Goal: Transaction & Acquisition: Book appointment/travel/reservation

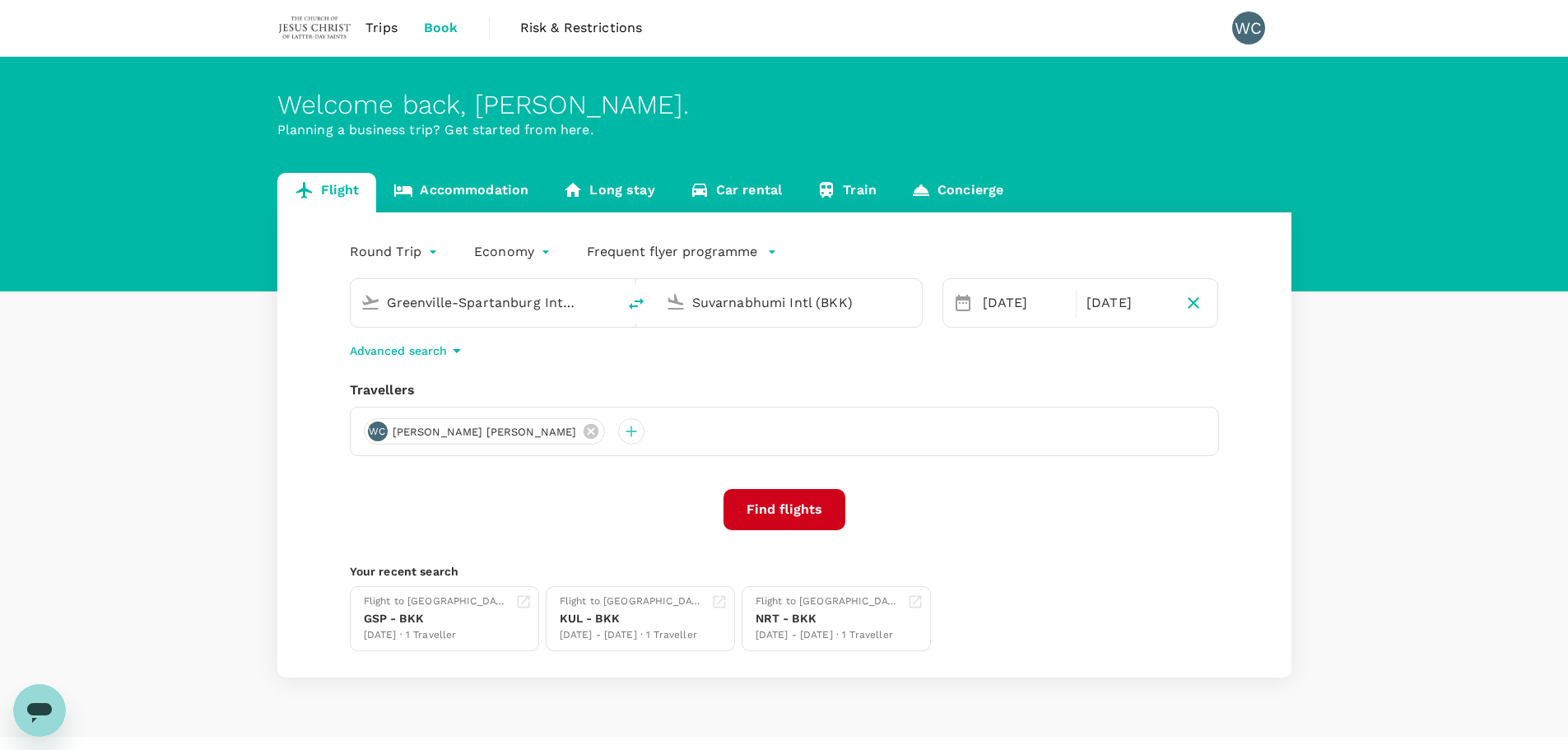
click at [596, 304] on div "Greenville-Spartanburg Intl (GSP)" at bounding box center [497, 303] width 220 height 26
click at [538, 372] on p "Tokyo Intl" at bounding box center [507, 366] width 287 height 16
type input "Tokyo Intl (HND)"
click at [964, 303] on icon at bounding box center [962, 303] width 19 height 19
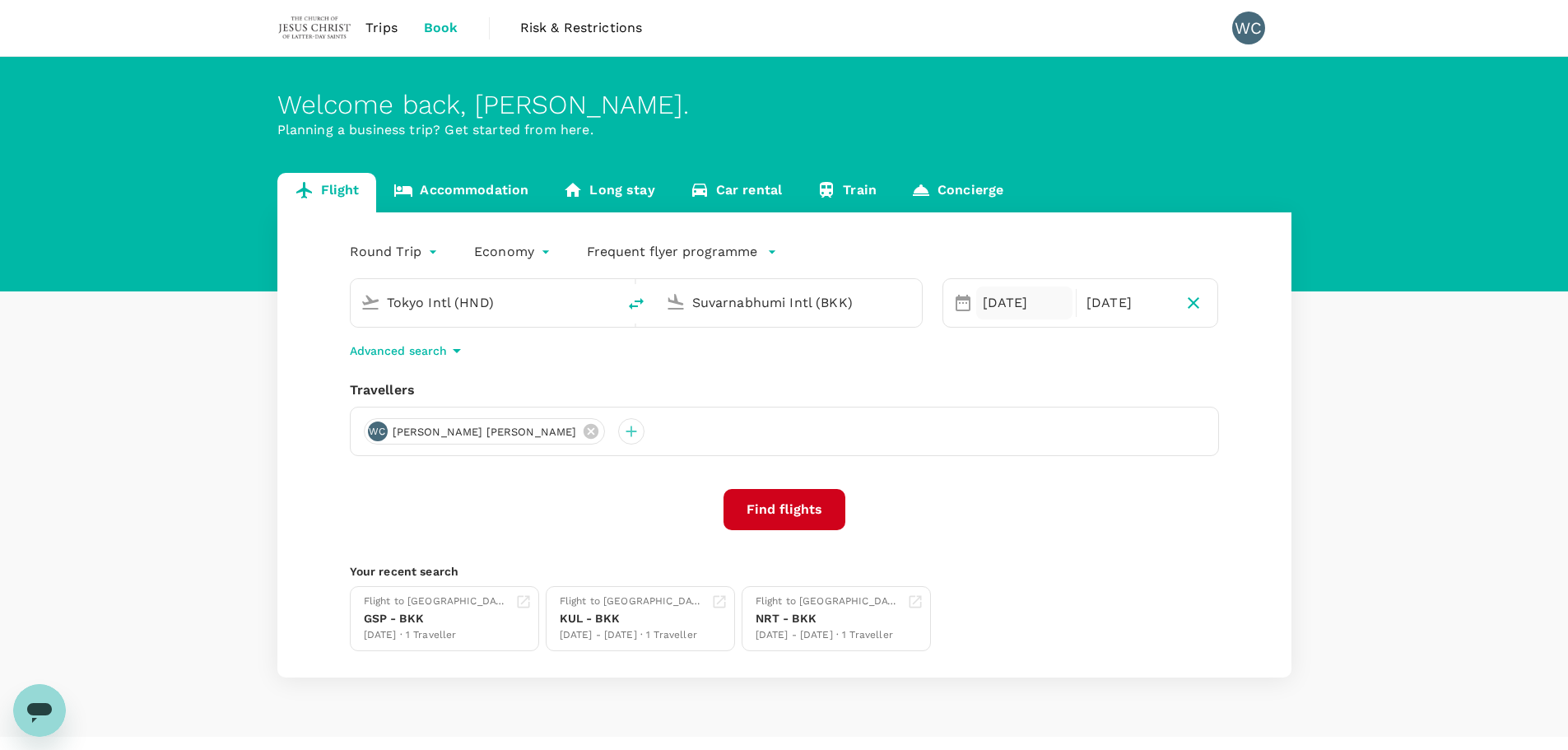
click at [1035, 304] on div "[DATE]" at bounding box center [1024, 303] width 96 height 33
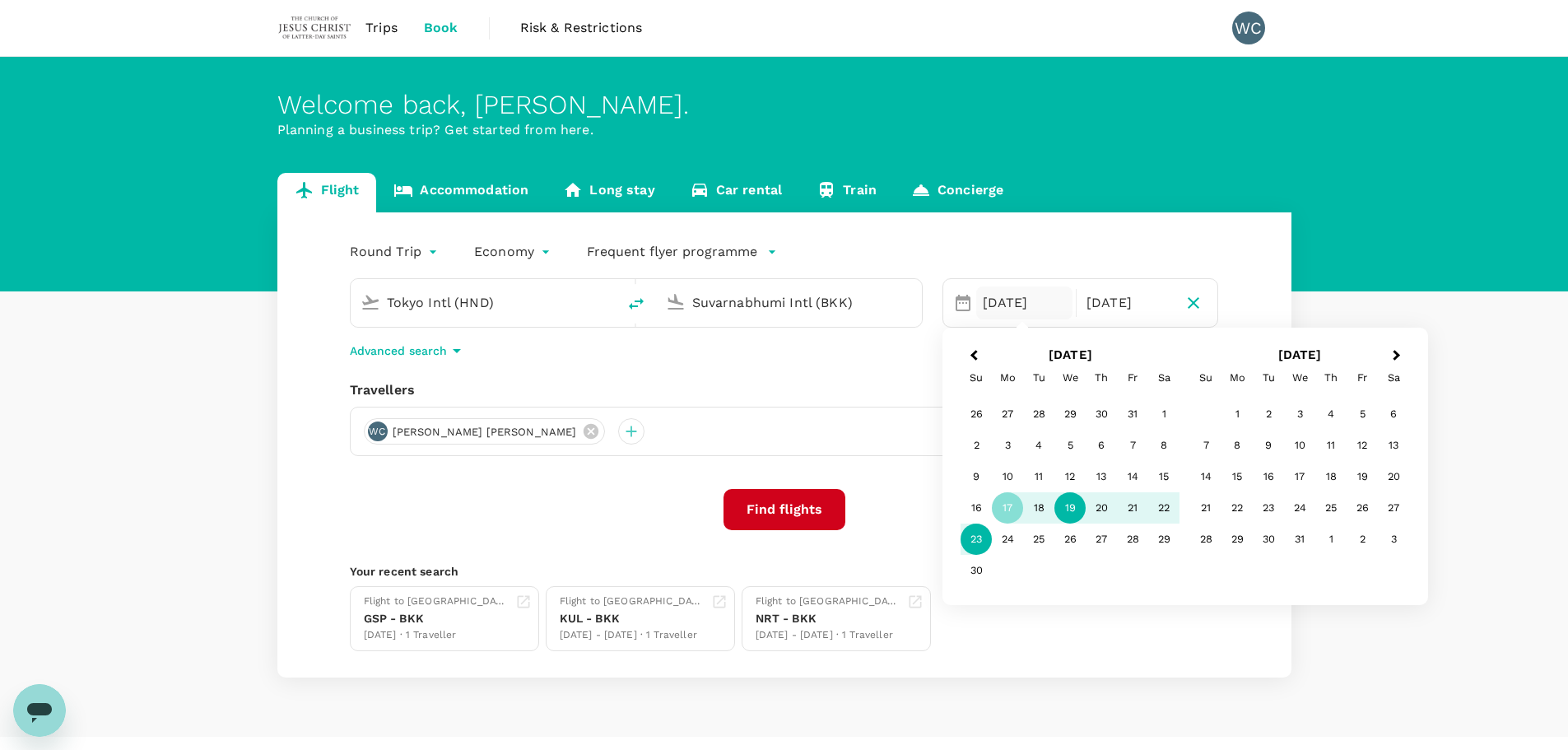
click at [1061, 508] on div "19" at bounding box center [1069, 507] width 31 height 31
click at [882, 369] on div "Round Trip roundtrip Economy economy Frequent flyer programme Tokyo Intl (HND) …" at bounding box center [784, 445] width 1013 height 465
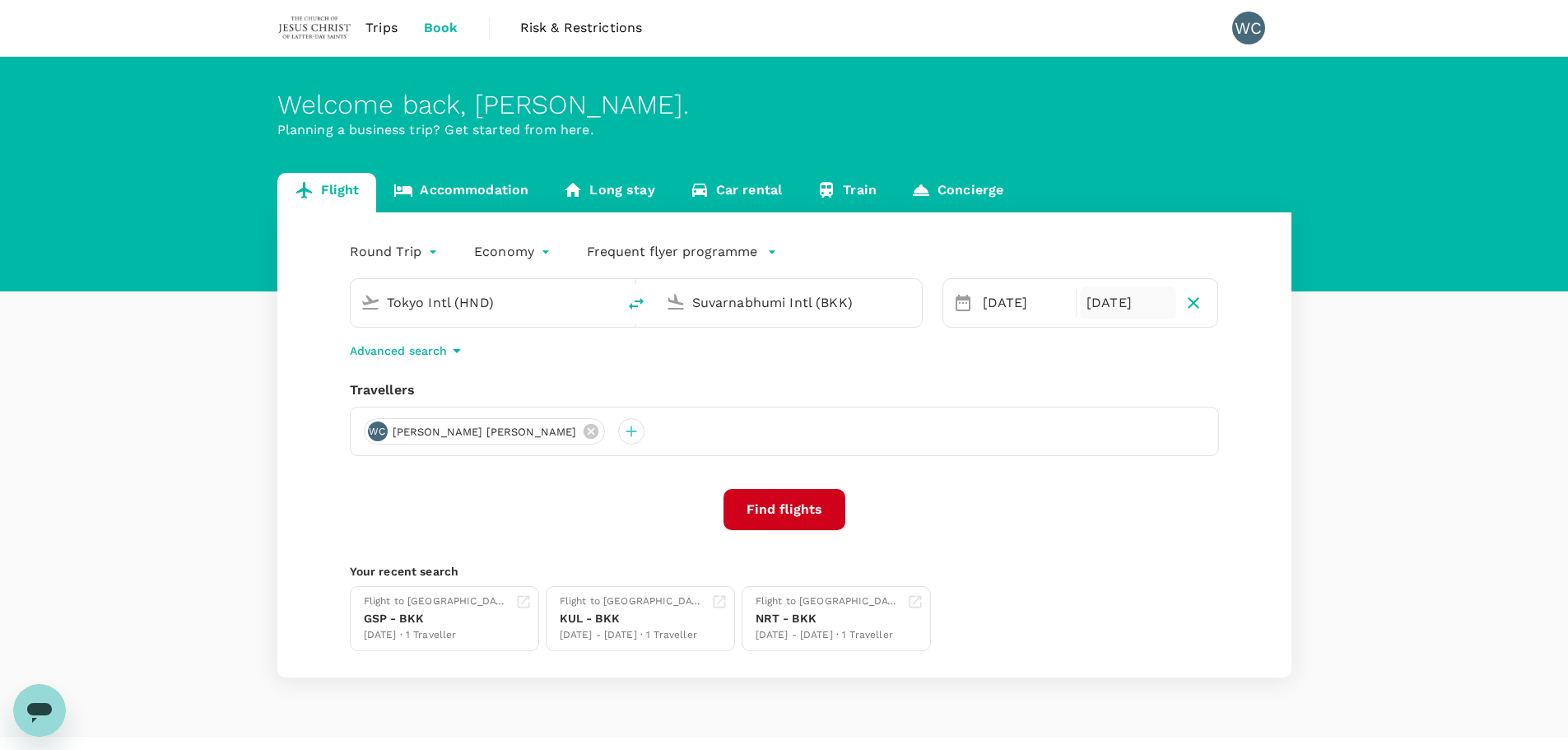
click at [1134, 309] on div "[DATE]" at bounding box center [1128, 303] width 96 height 33
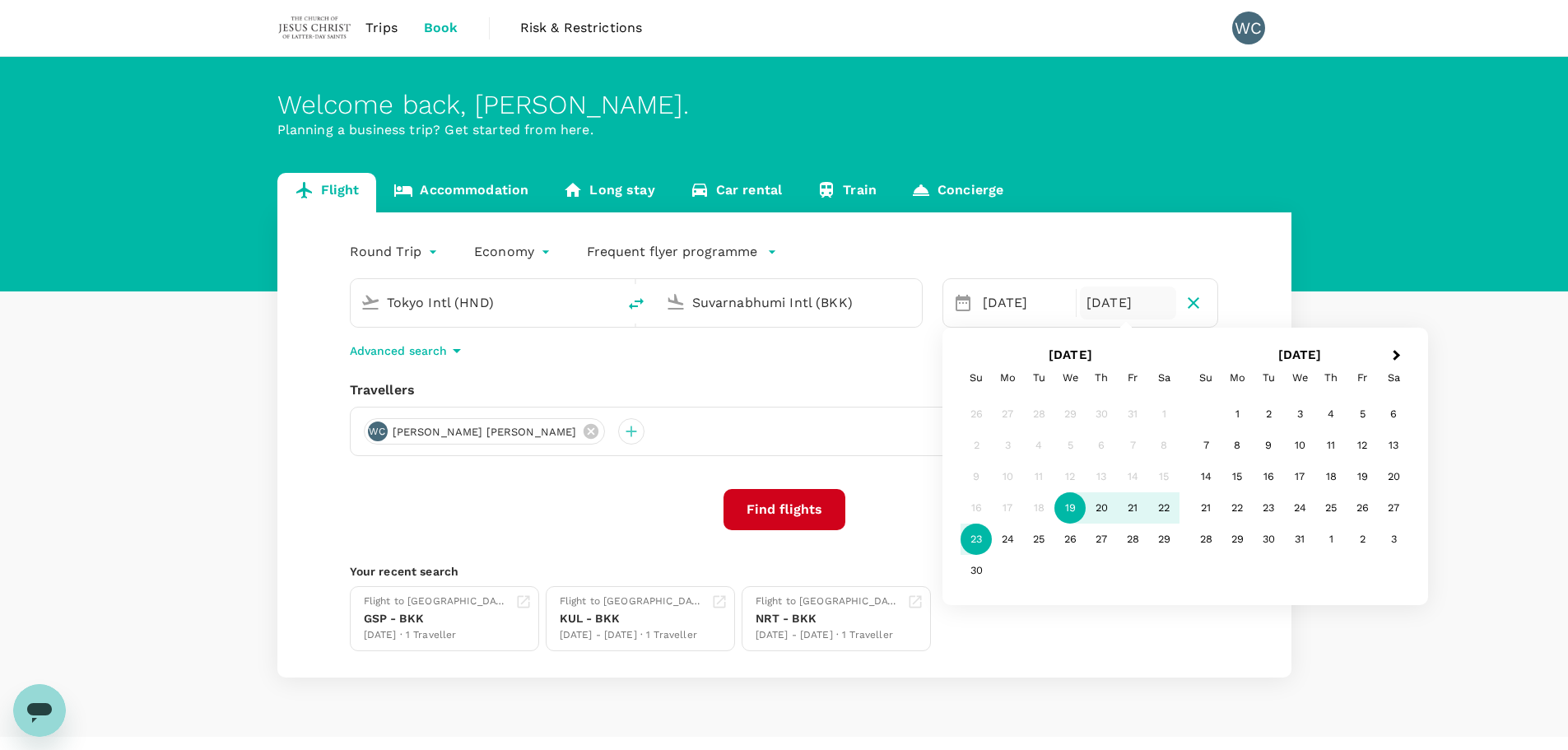
click at [975, 541] on div "23" at bounding box center [975, 539] width 31 height 31
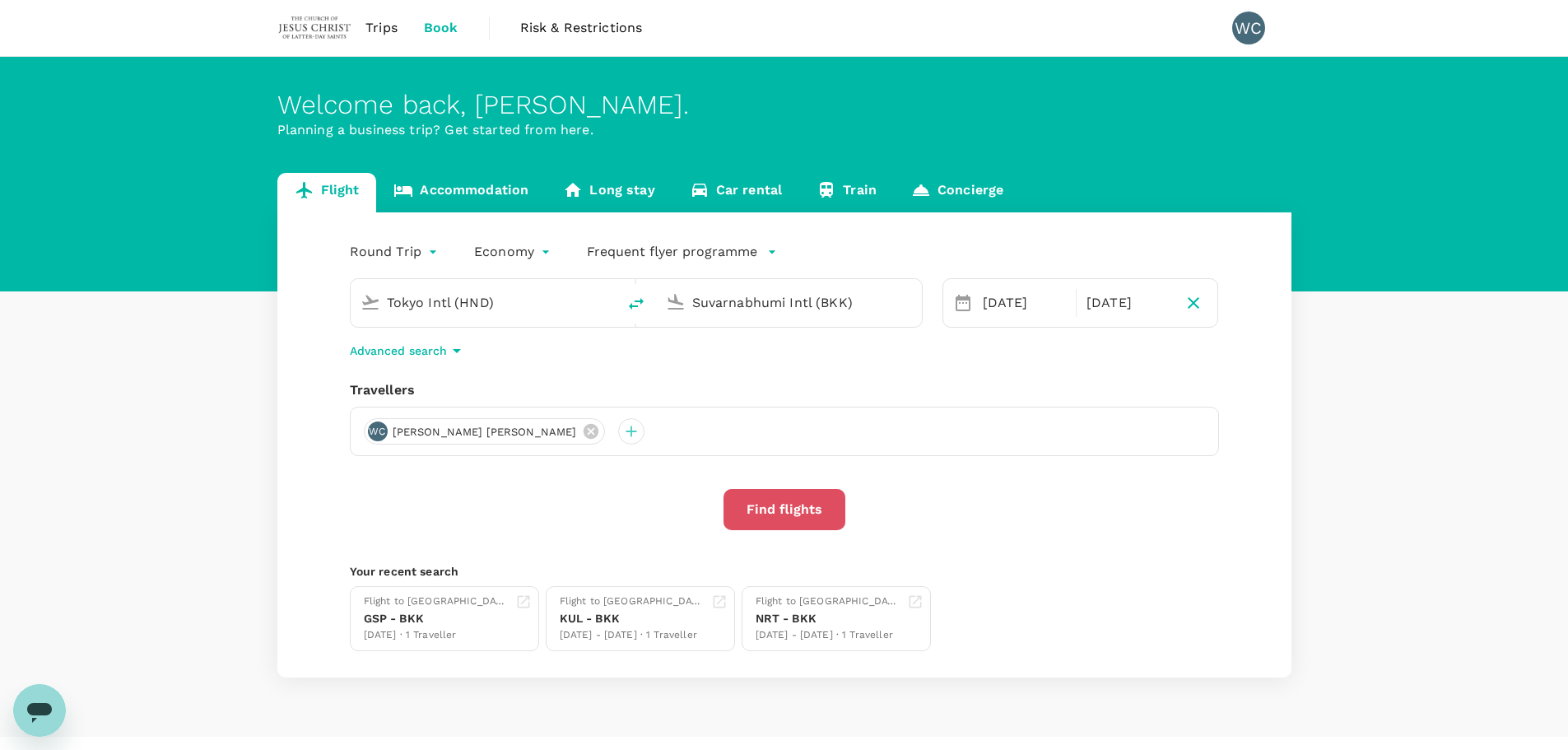
click at [820, 514] on button "Find flights" at bounding box center [784, 509] width 122 height 41
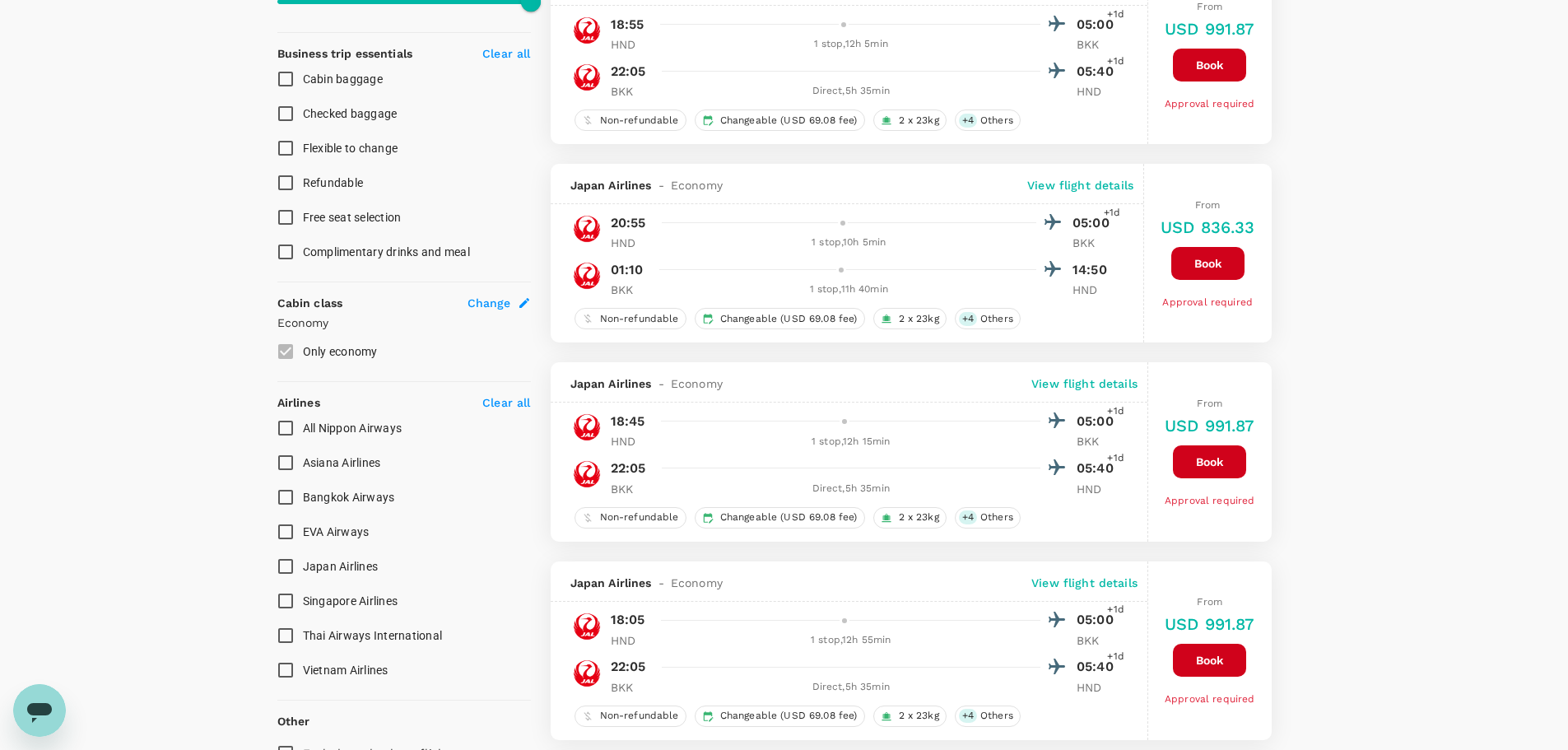
scroll to position [741, 0]
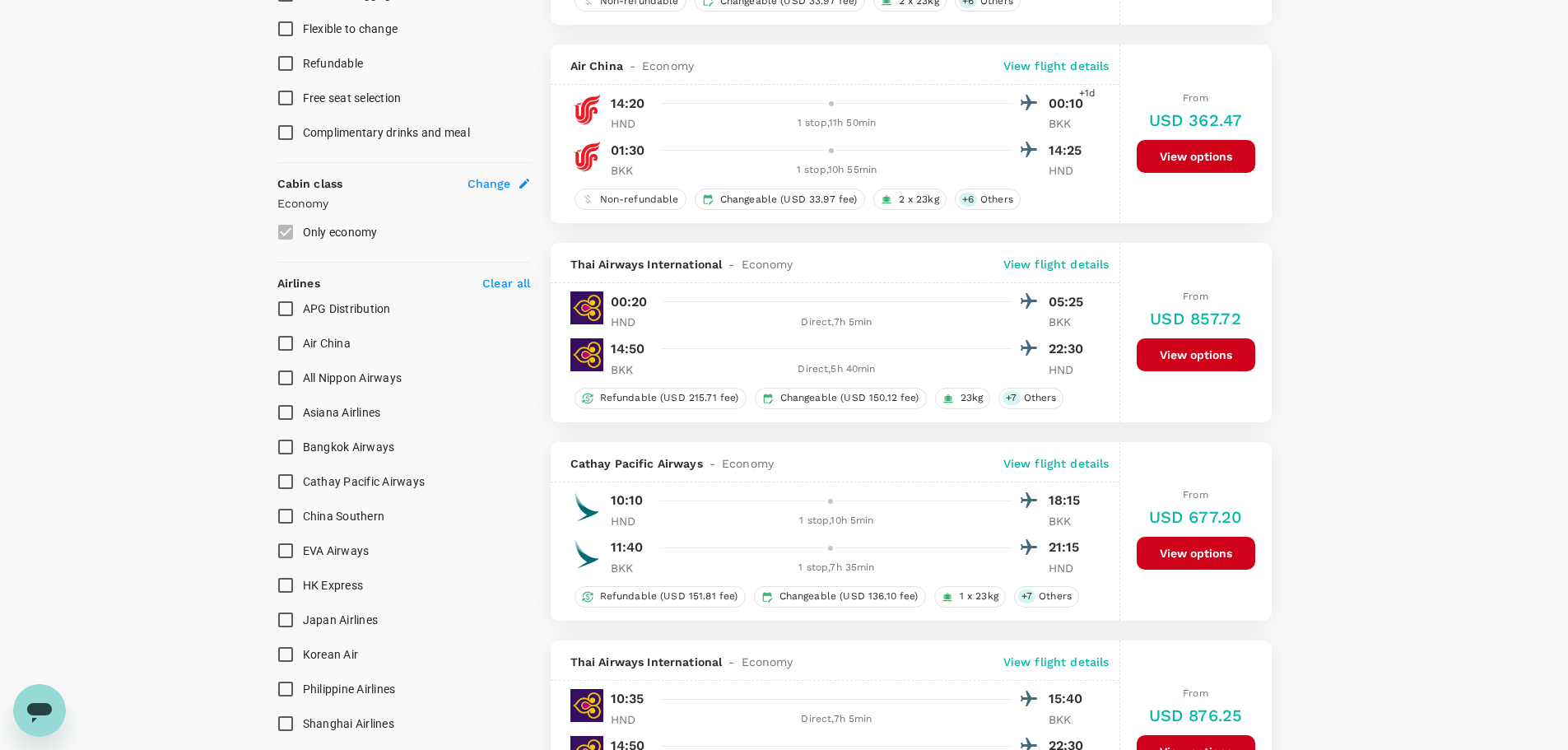
type input "1490"
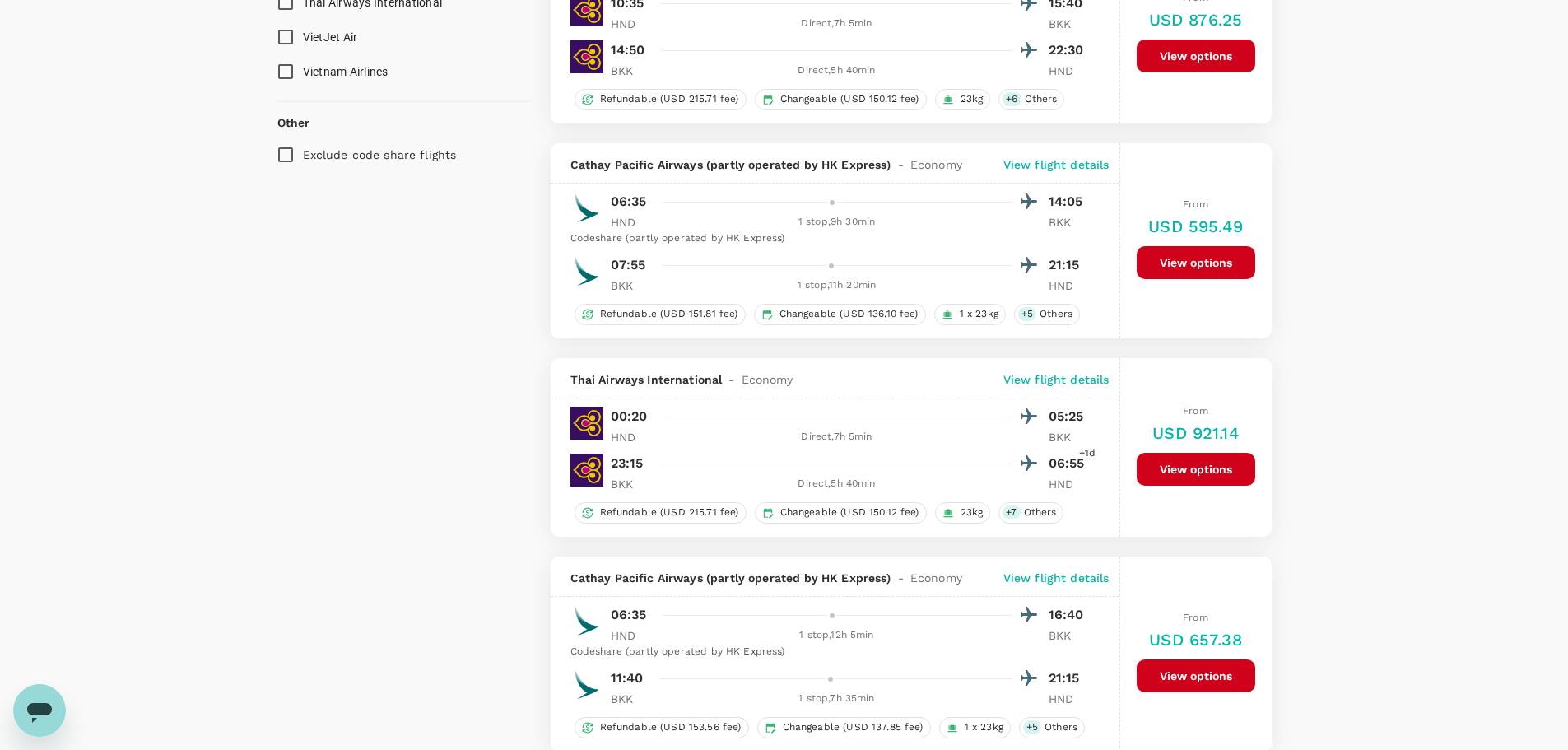
scroll to position [1633, 0]
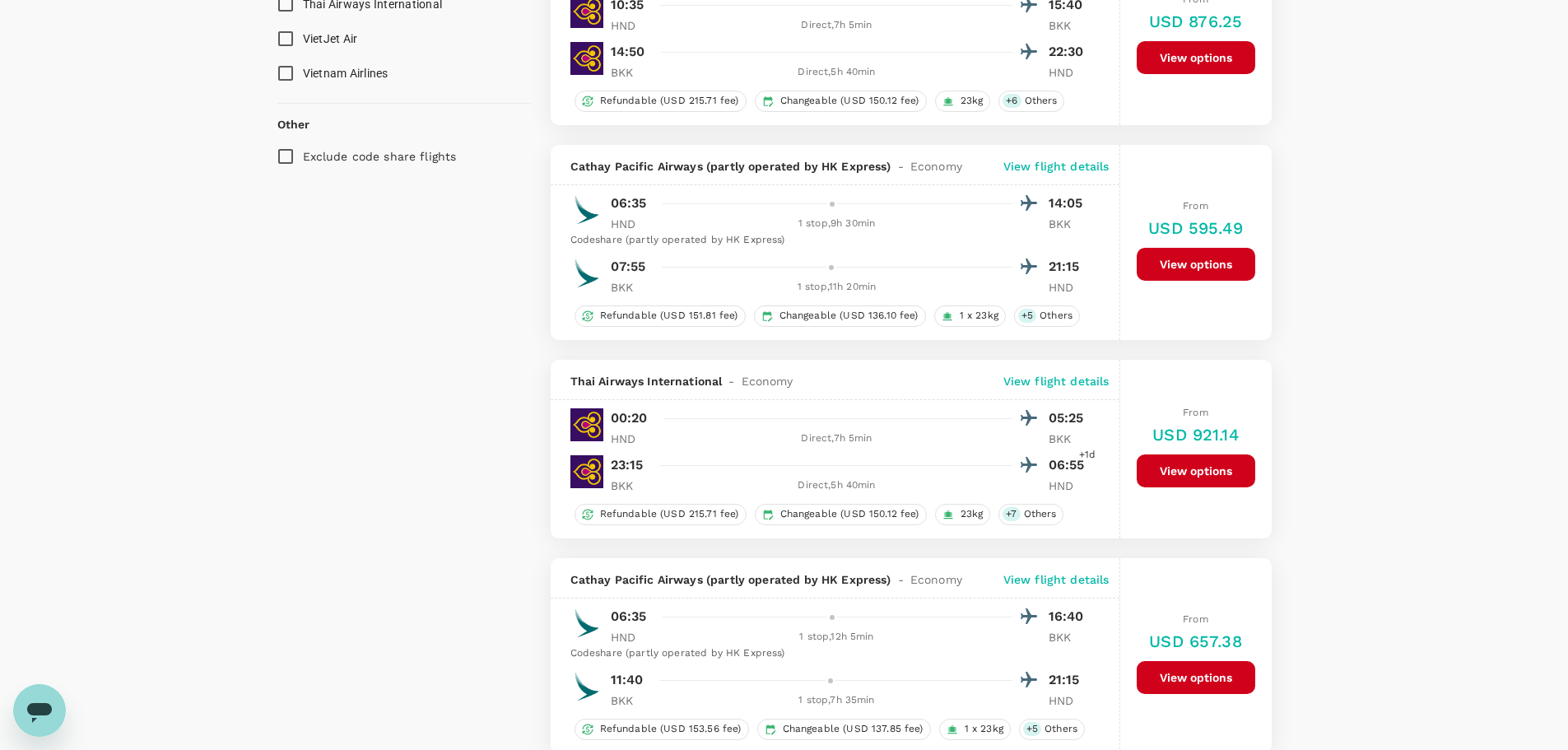
click at [1030, 383] on p "View flight details" at bounding box center [1057, 380] width 107 height 16
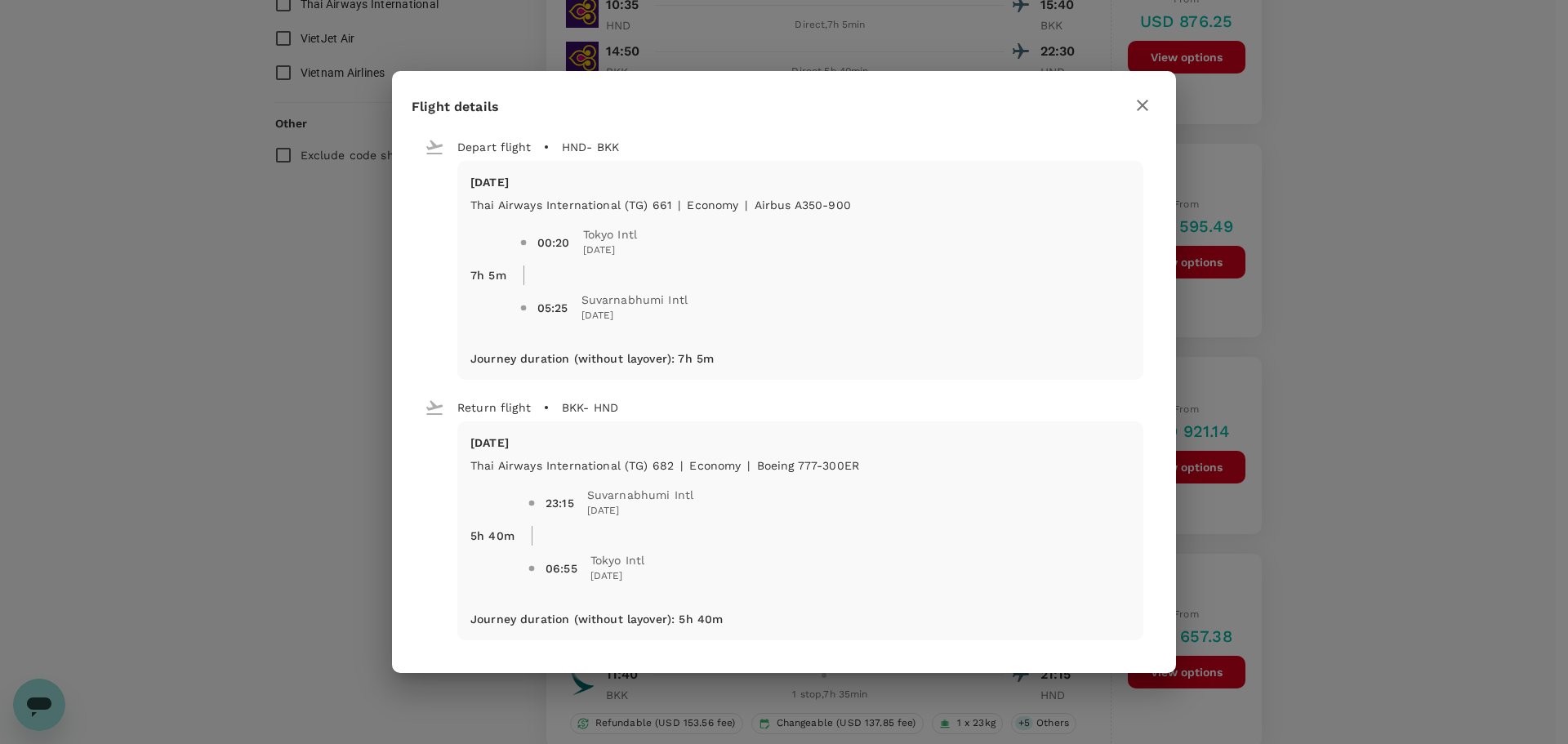
click at [1144, 104] on icon "button" at bounding box center [1143, 106] width 12 height 12
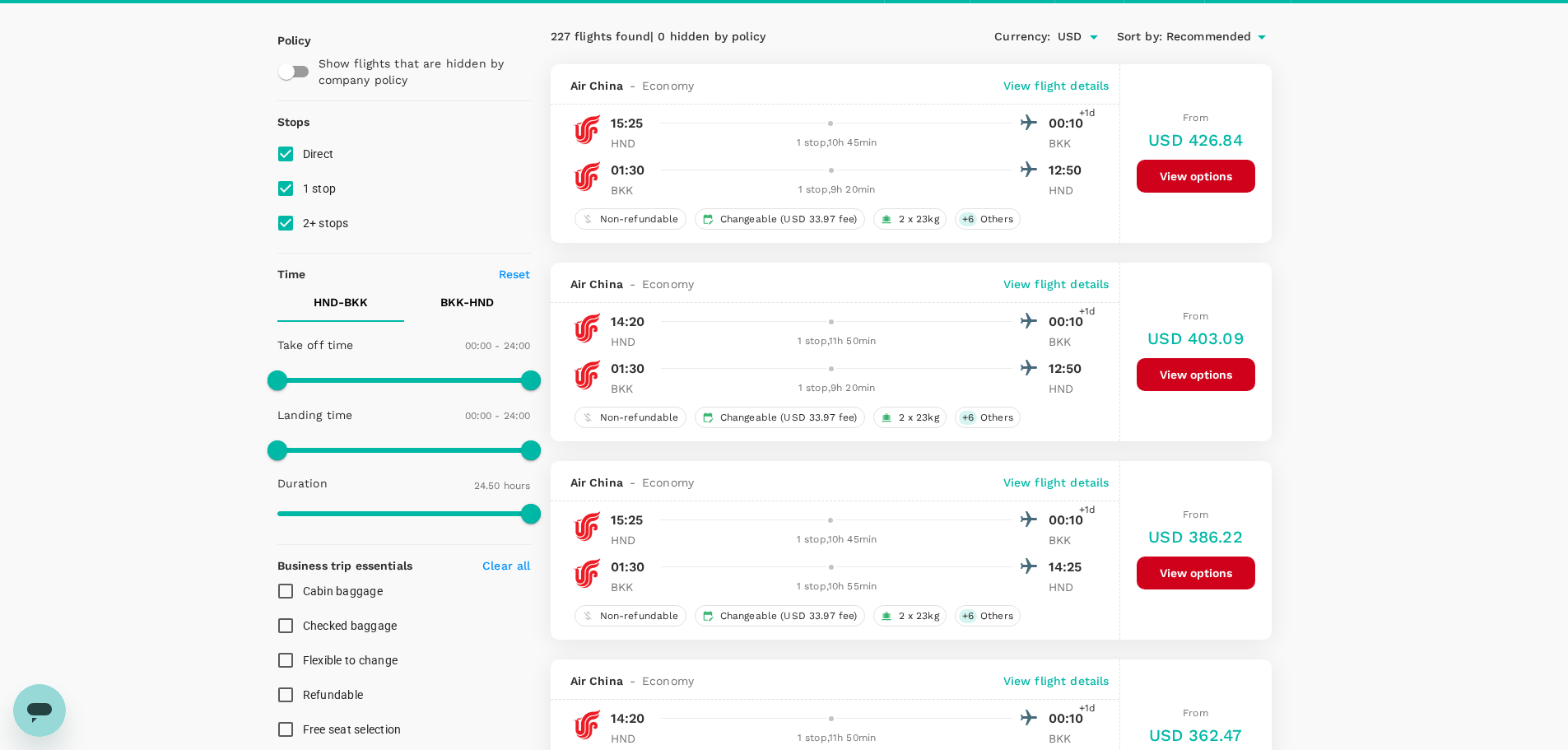
scroll to position [0, 0]
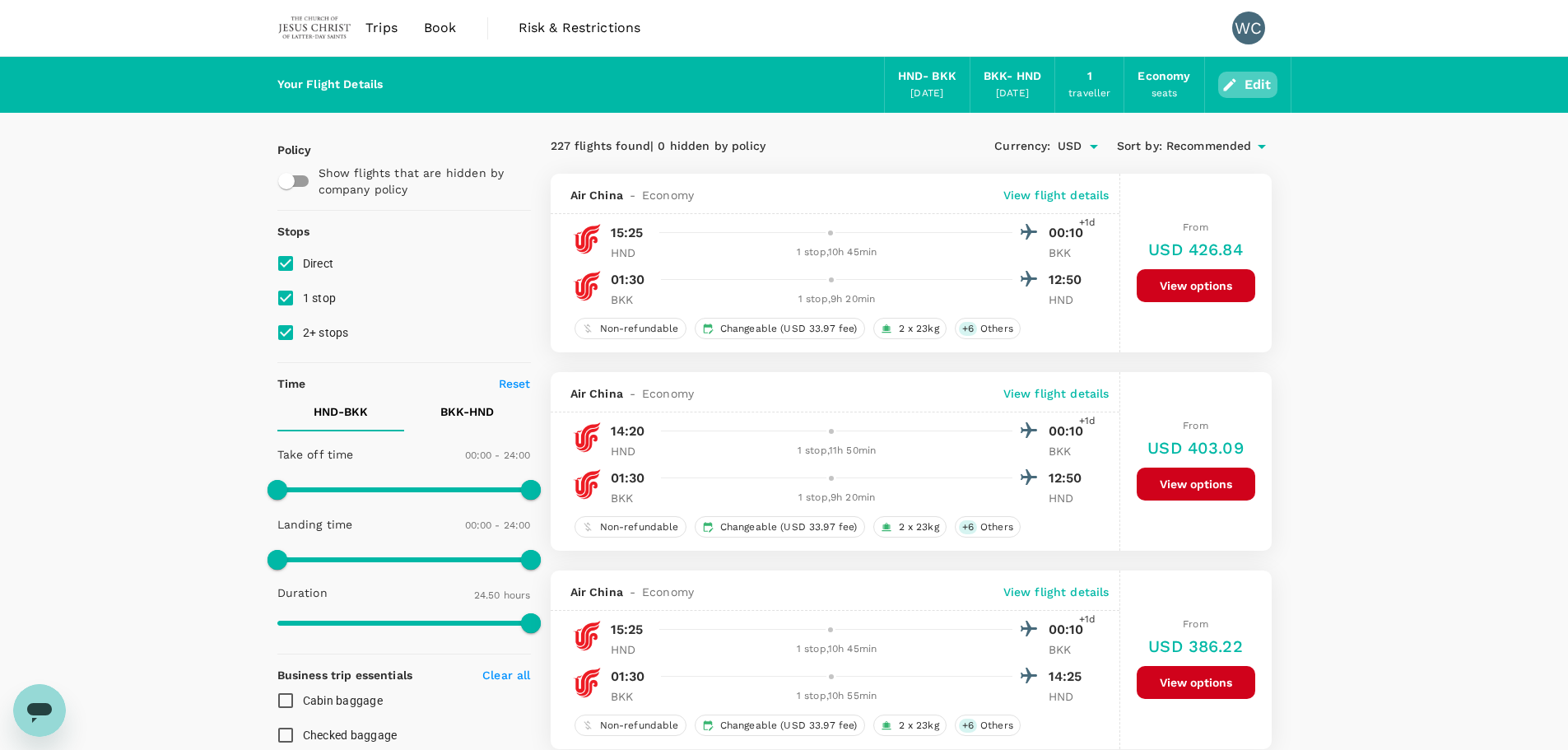
click at [1250, 87] on button "Edit" at bounding box center [1248, 85] width 59 height 26
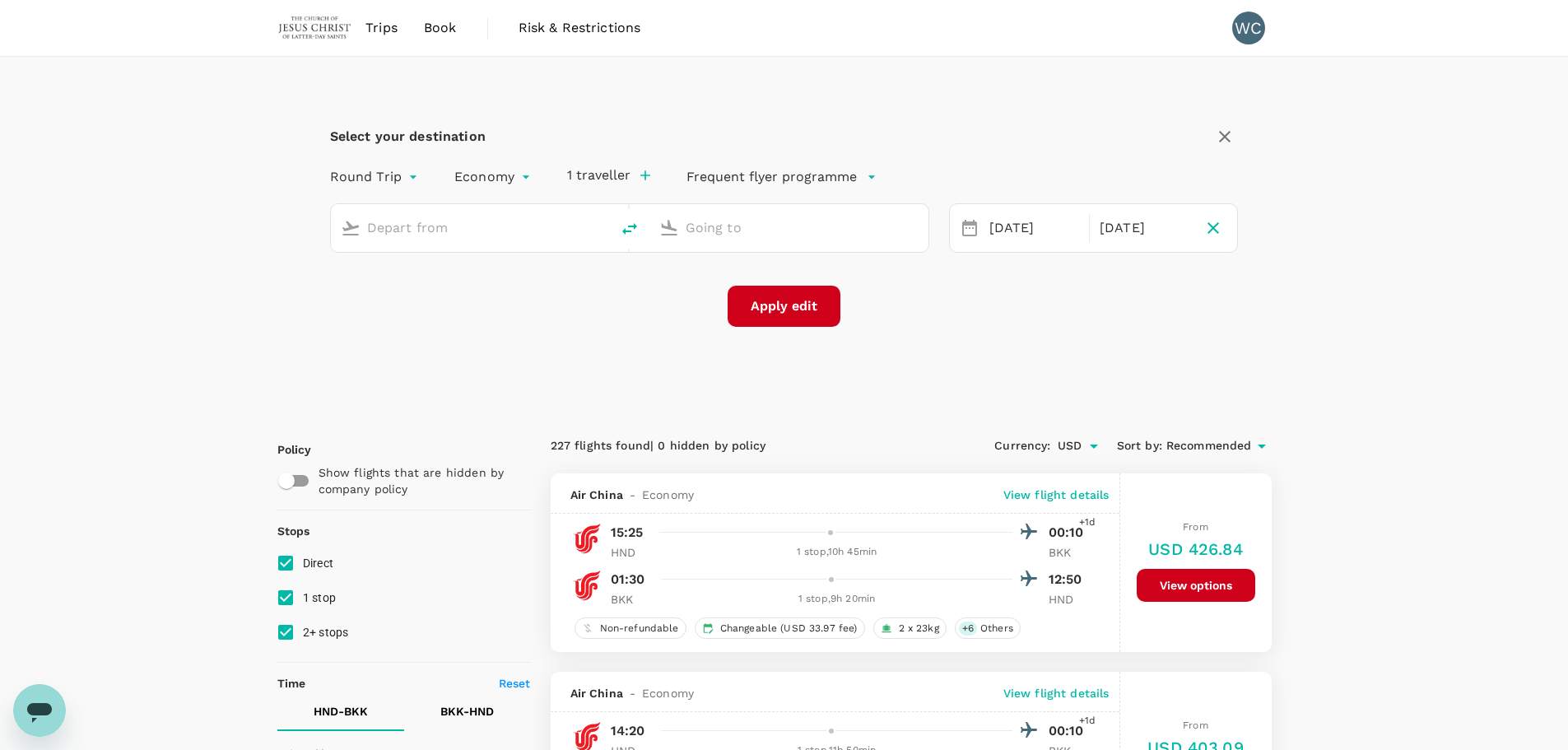
type input "Tokyo Intl (HND)"
type input "Suvarnabhumi Intl (BKK)"
click at [979, 231] on div "[DATE]" at bounding box center [1033, 228] width 109 height 32
click at [993, 230] on div "[DATE]" at bounding box center [1034, 228] width 103 height 32
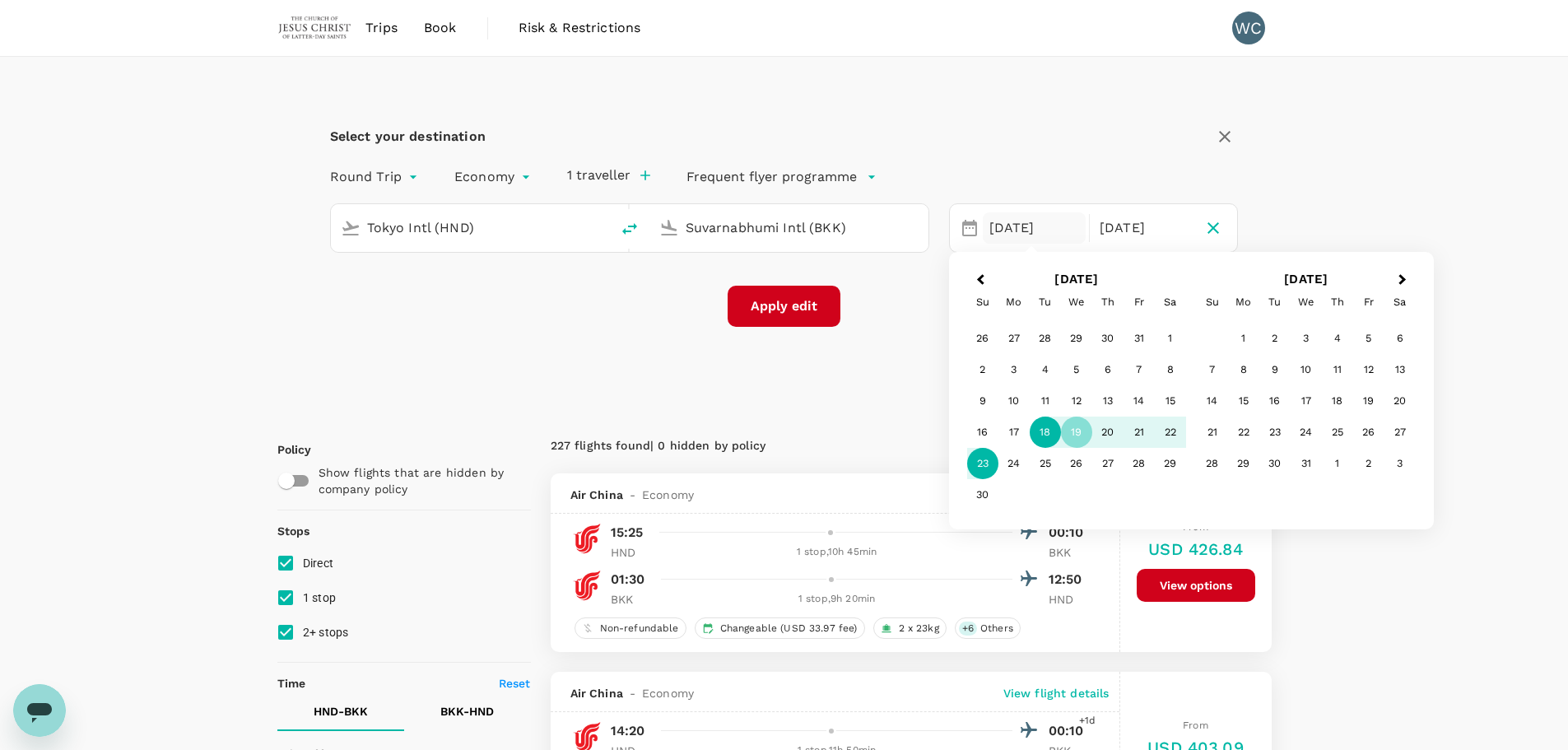
click at [1050, 432] on div "18" at bounding box center [1045, 432] width 31 height 31
click at [1009, 464] on div "24" at bounding box center [1013, 463] width 31 height 31
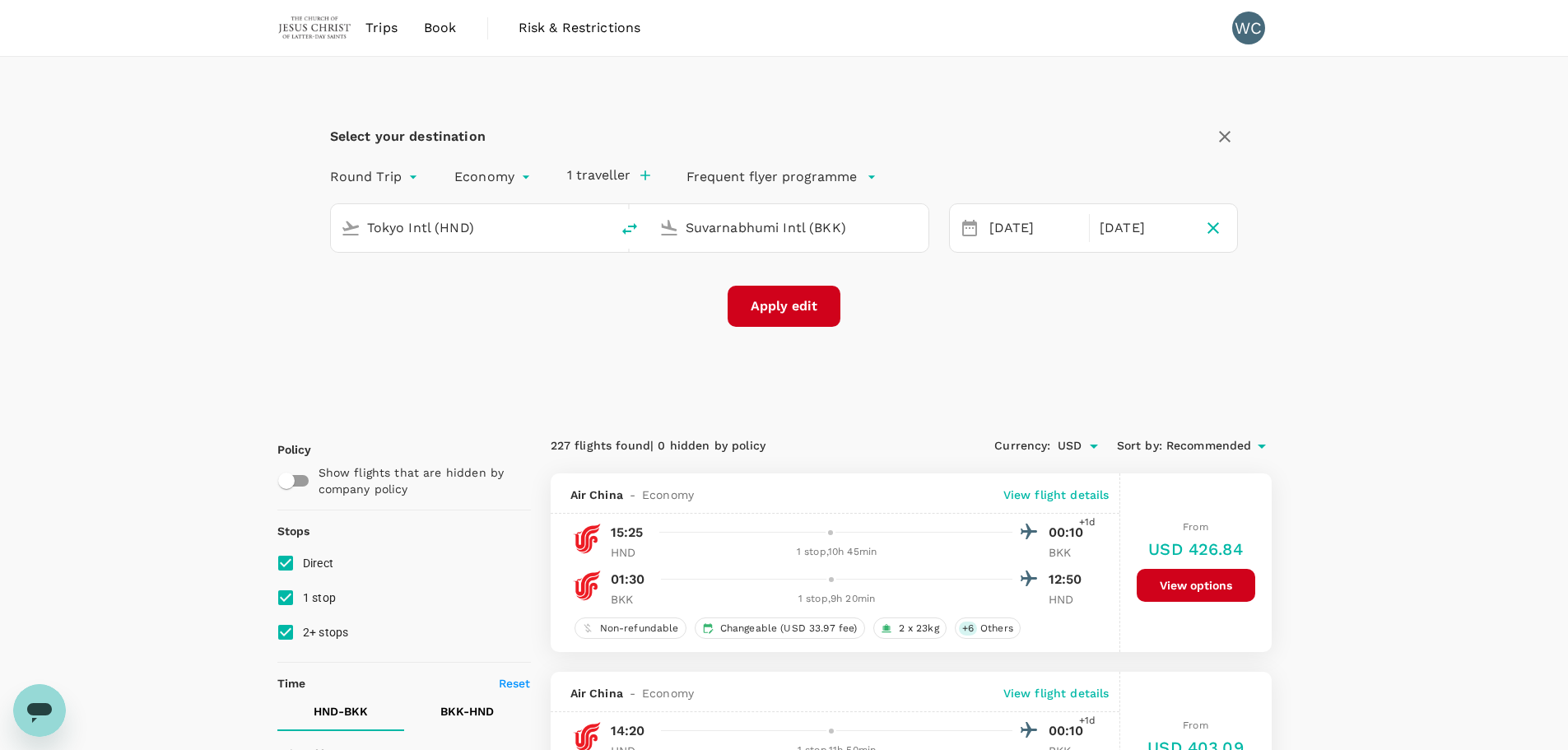
click at [806, 304] on button "Apply edit" at bounding box center [784, 306] width 112 height 41
checkbox input "false"
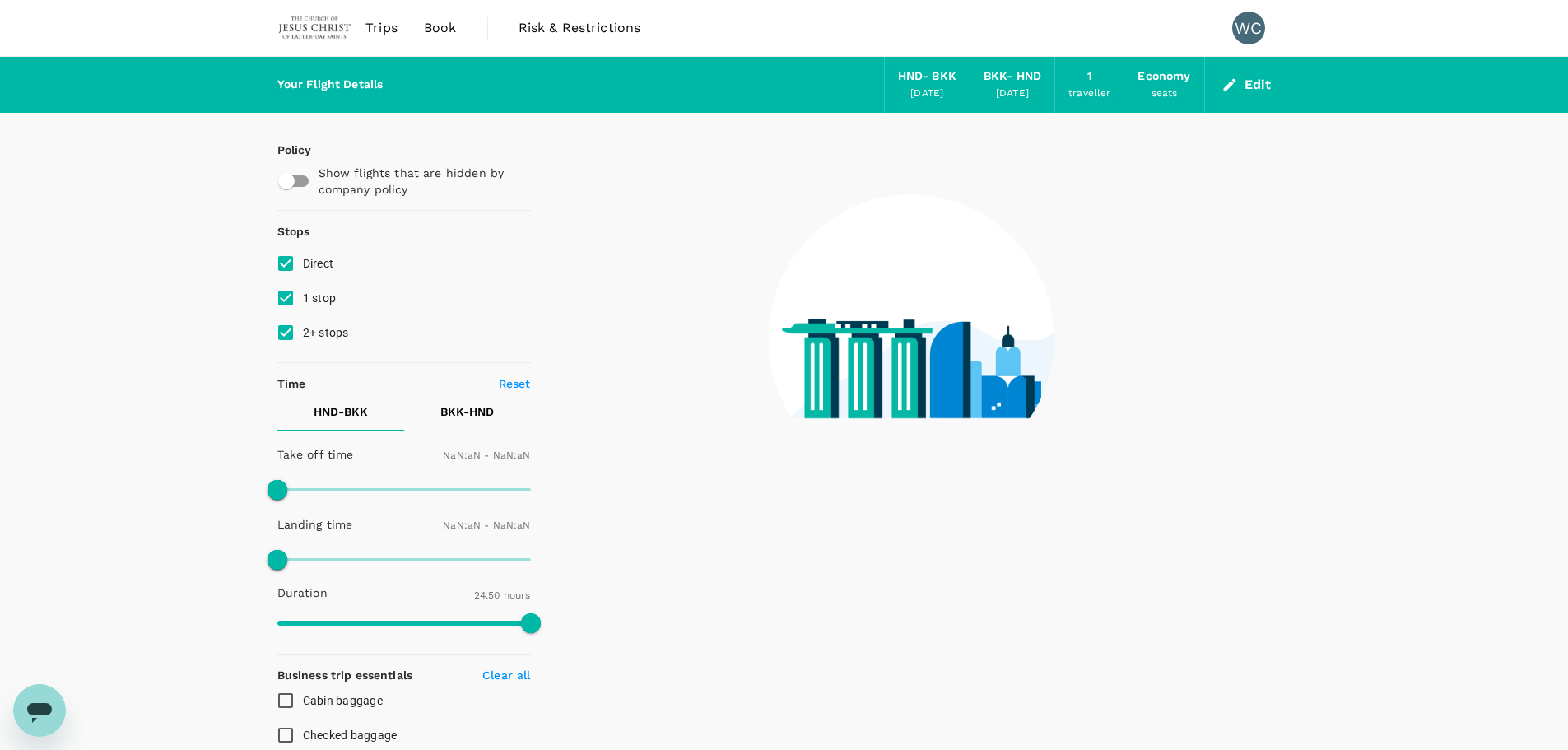
type input "1440"
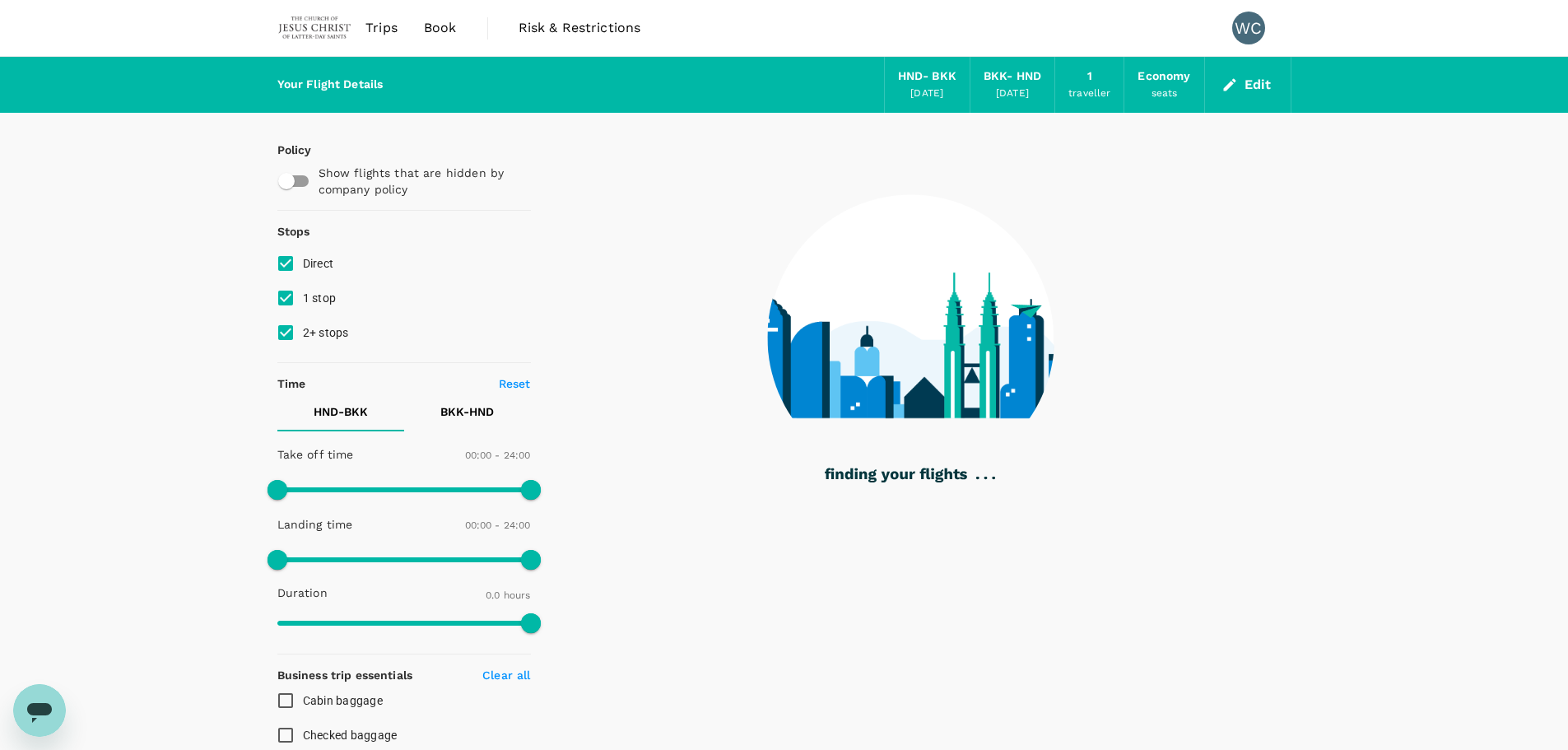
type input "1265"
checkbox input "true"
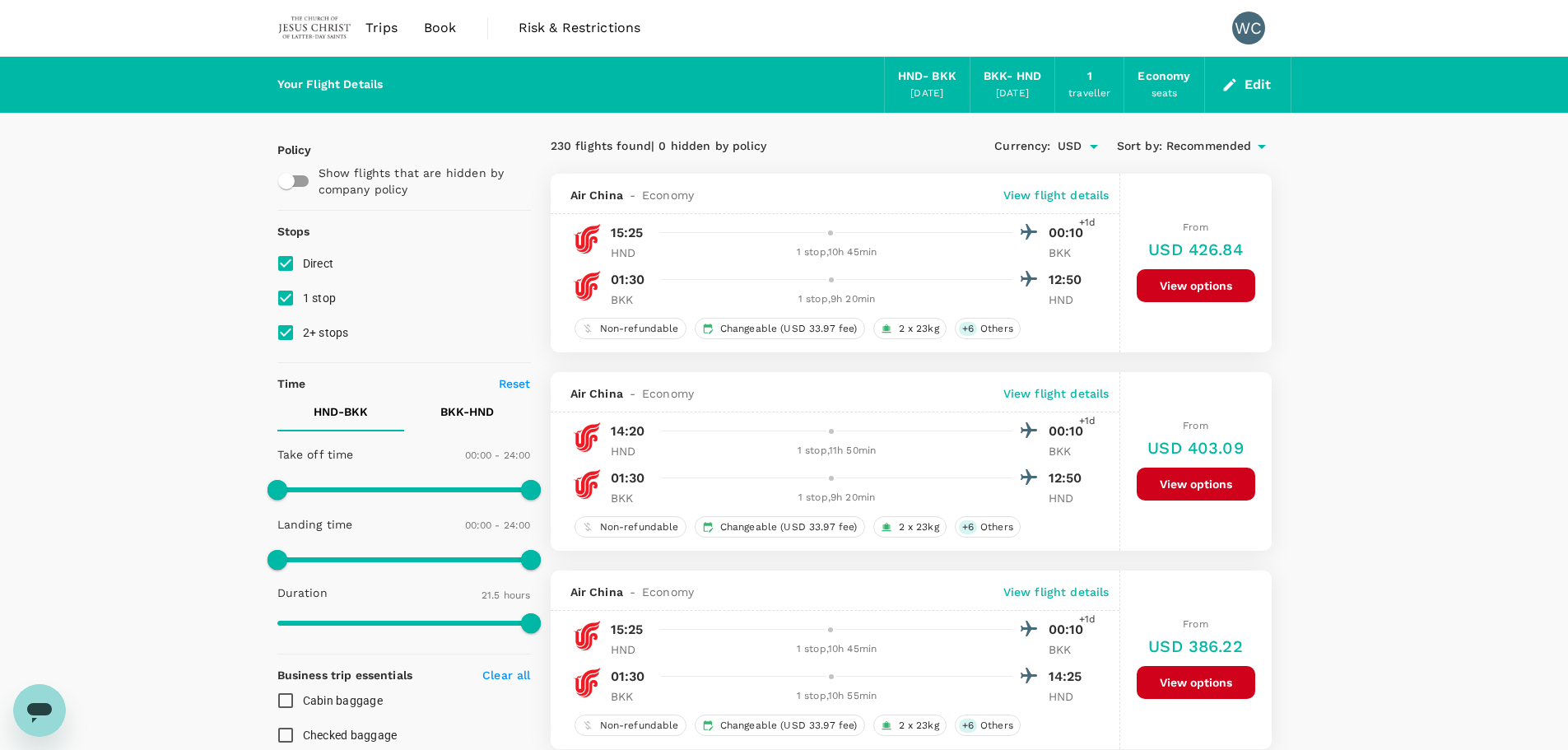
click at [1236, 82] on icon "button" at bounding box center [1229, 85] width 16 height 16
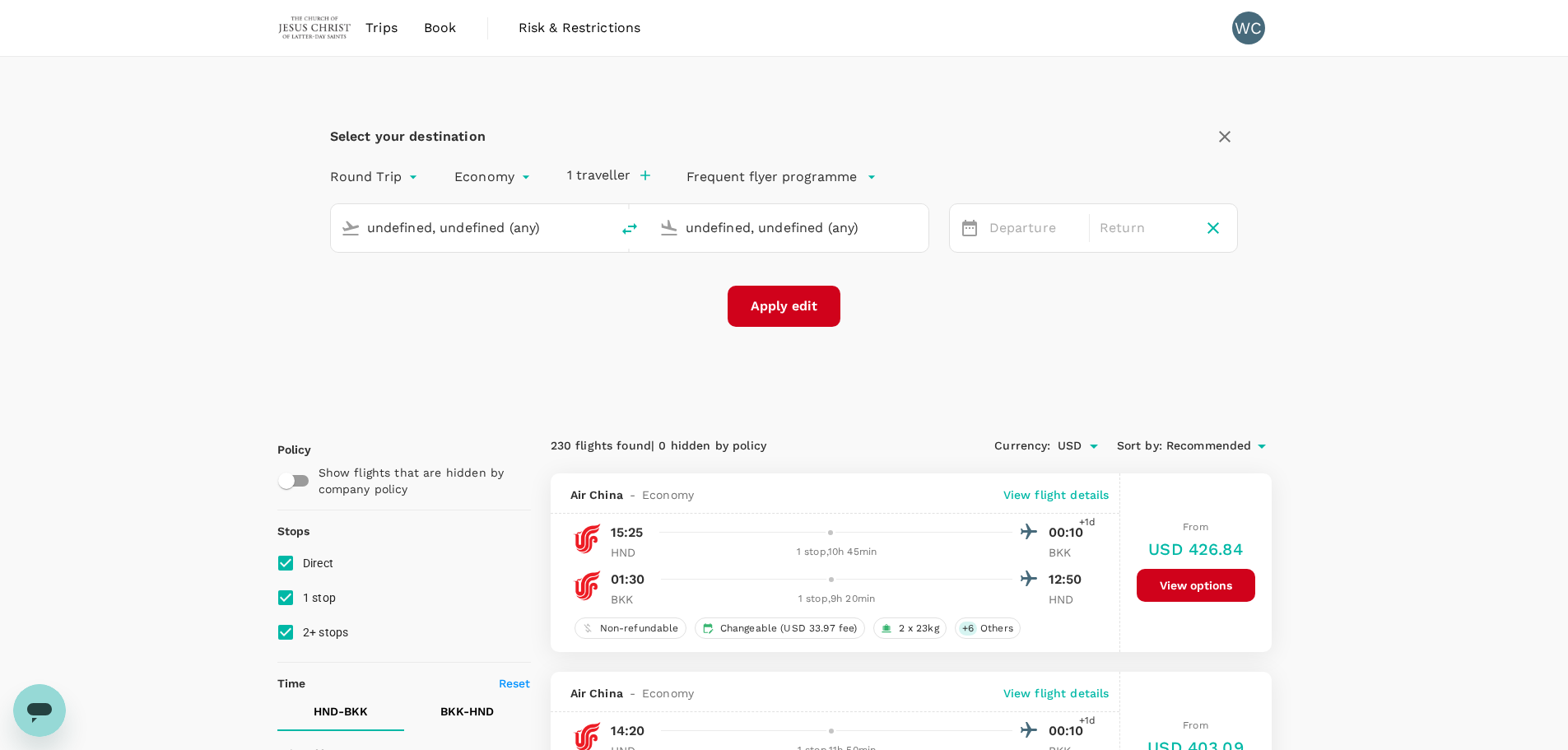
type input "Tokyo Intl (HND)"
type input "Suvarnabhumi Intl (BKK)"
type input "Tokyo Intl (HND)"
type input "Suvarnabhumi Intl (BKK)"
click at [407, 221] on input "Tokyo Intl (HND)" at bounding box center [471, 227] width 208 height 25
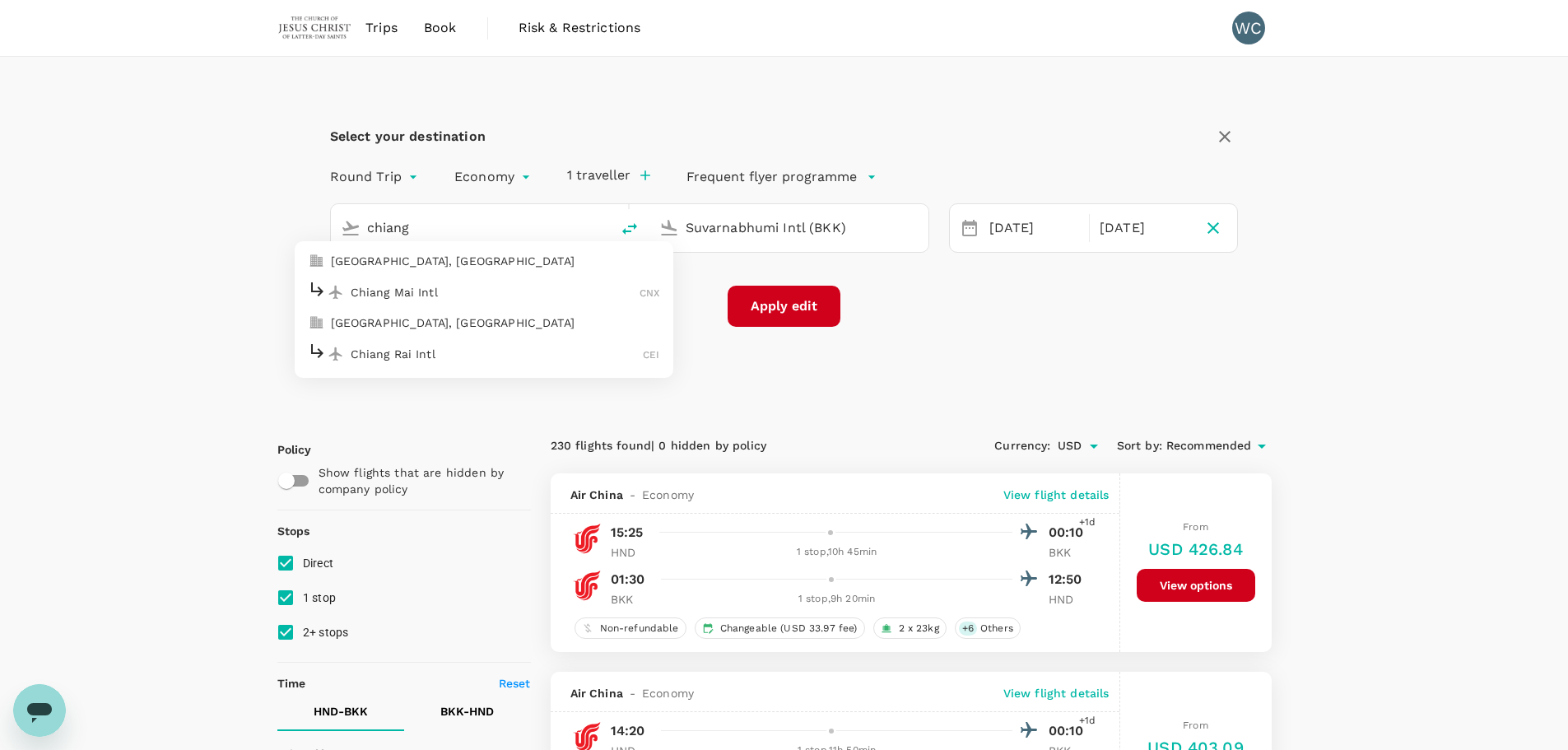
click at [445, 286] on p "Chiang Mai Intl" at bounding box center [495, 292] width 290 height 16
type input "Chiang Mai Intl (CNX)"
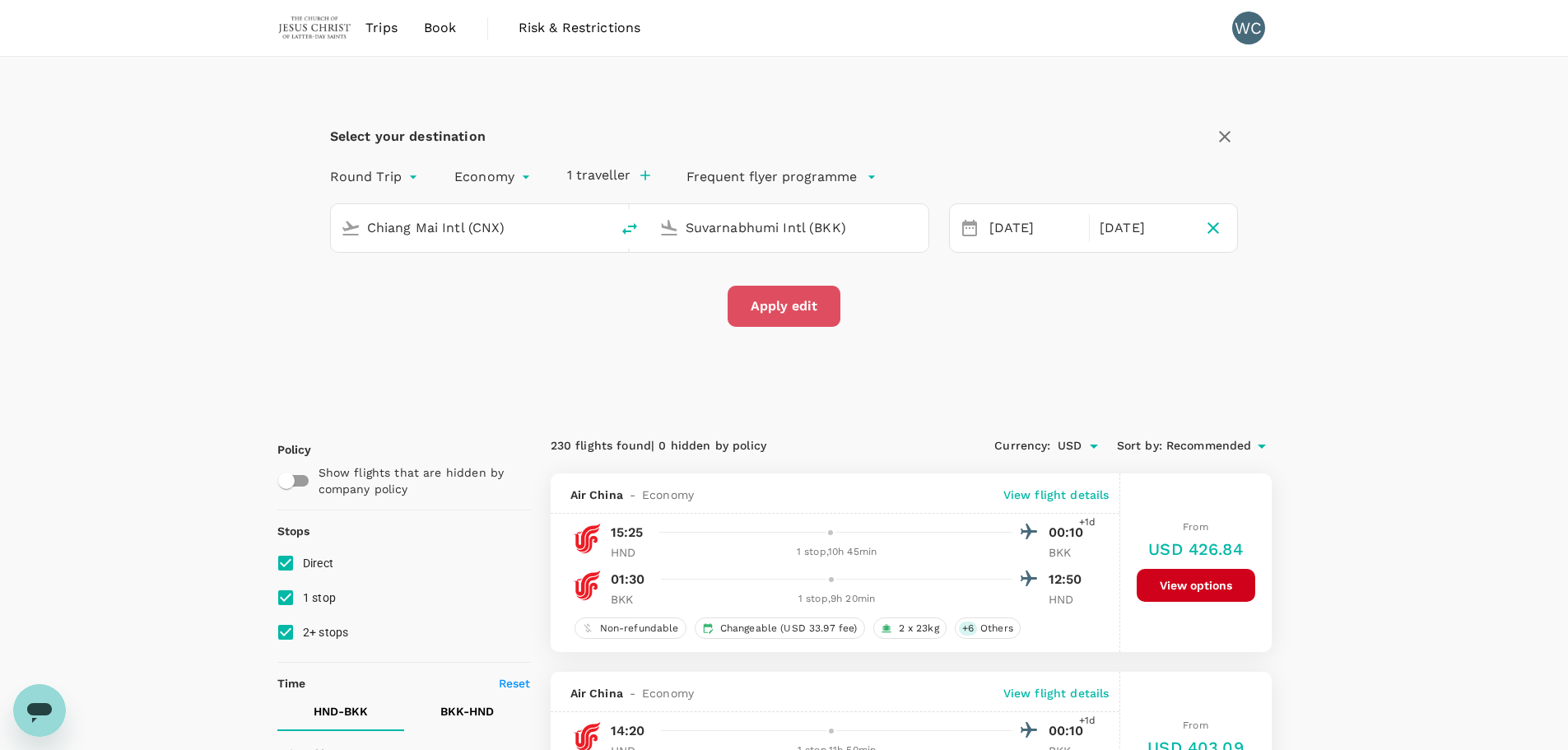
click at [813, 304] on button "Apply edit" at bounding box center [784, 306] width 112 height 41
click at [977, 222] on icon at bounding box center [969, 227] width 19 height 19
checkbox input "false"
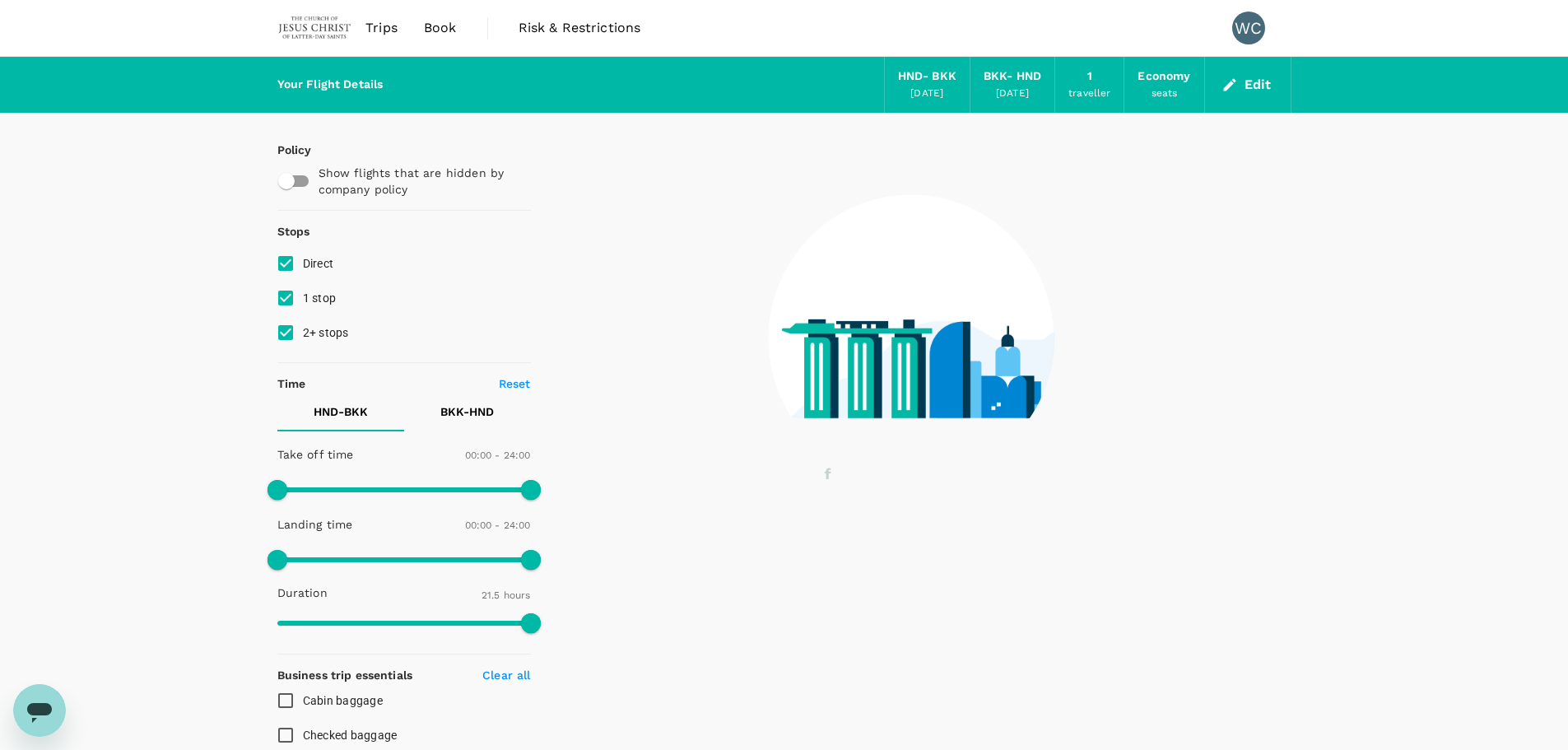
type input "1440"
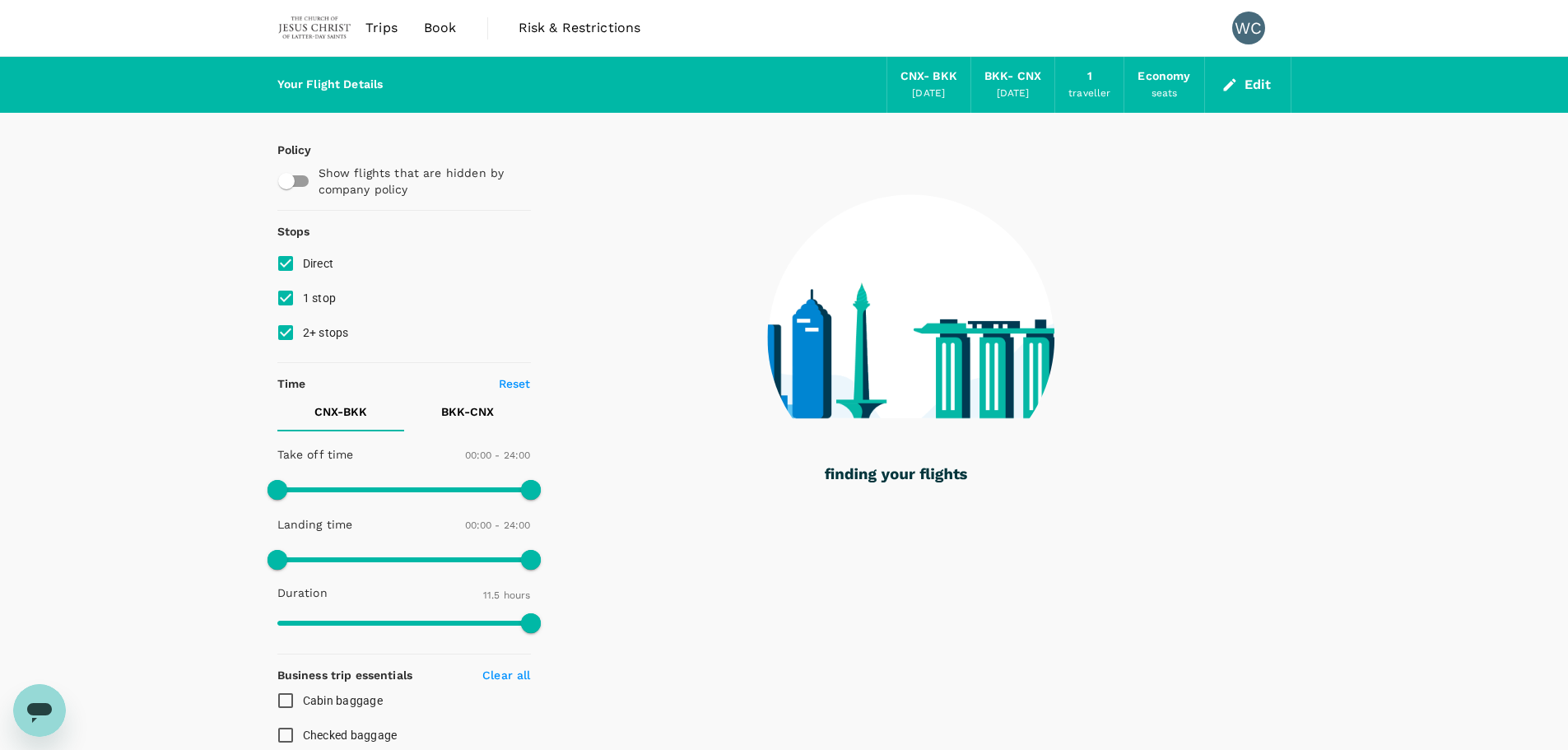
type input "665"
checkbox input "true"
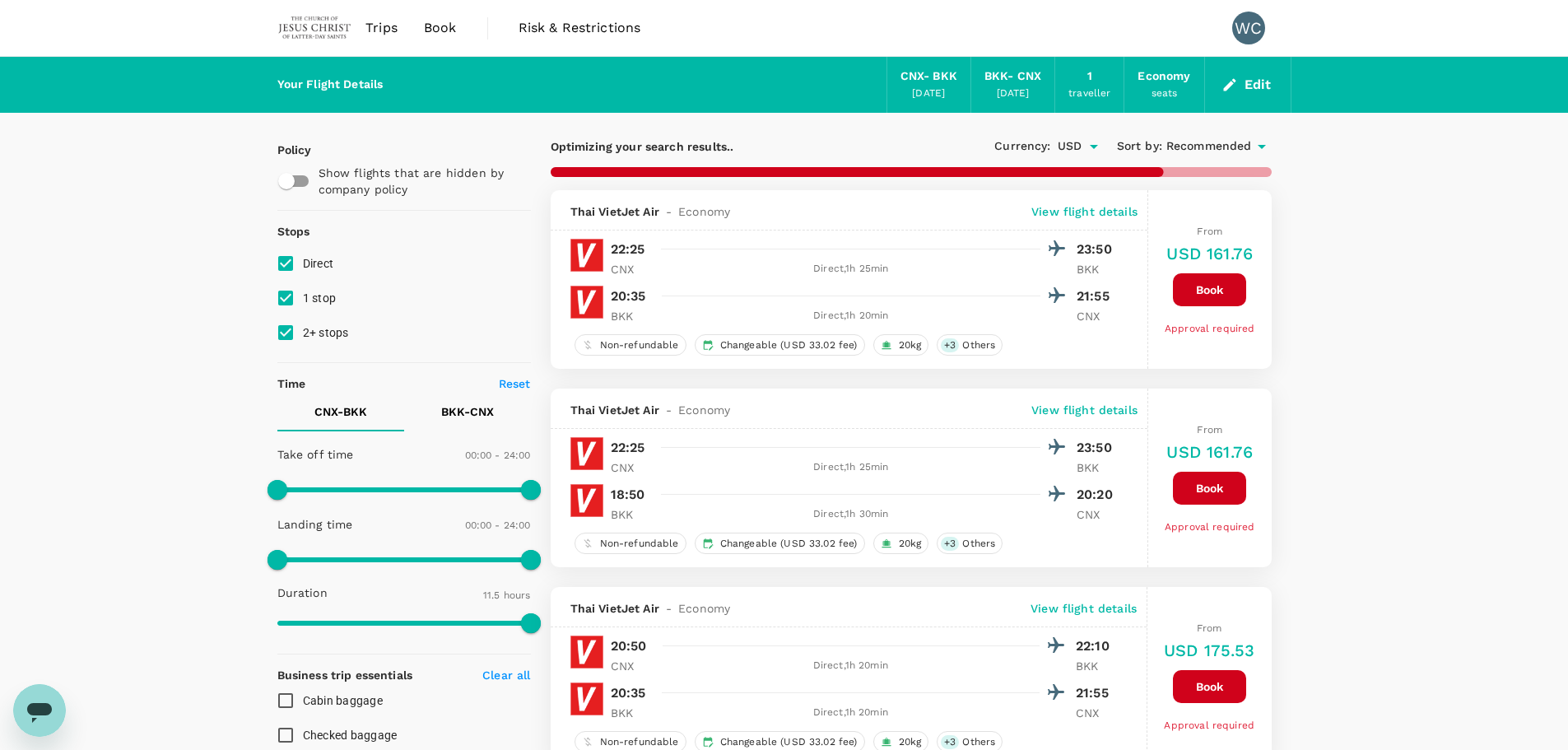
click at [1235, 90] on icon "button" at bounding box center [1229, 85] width 16 height 16
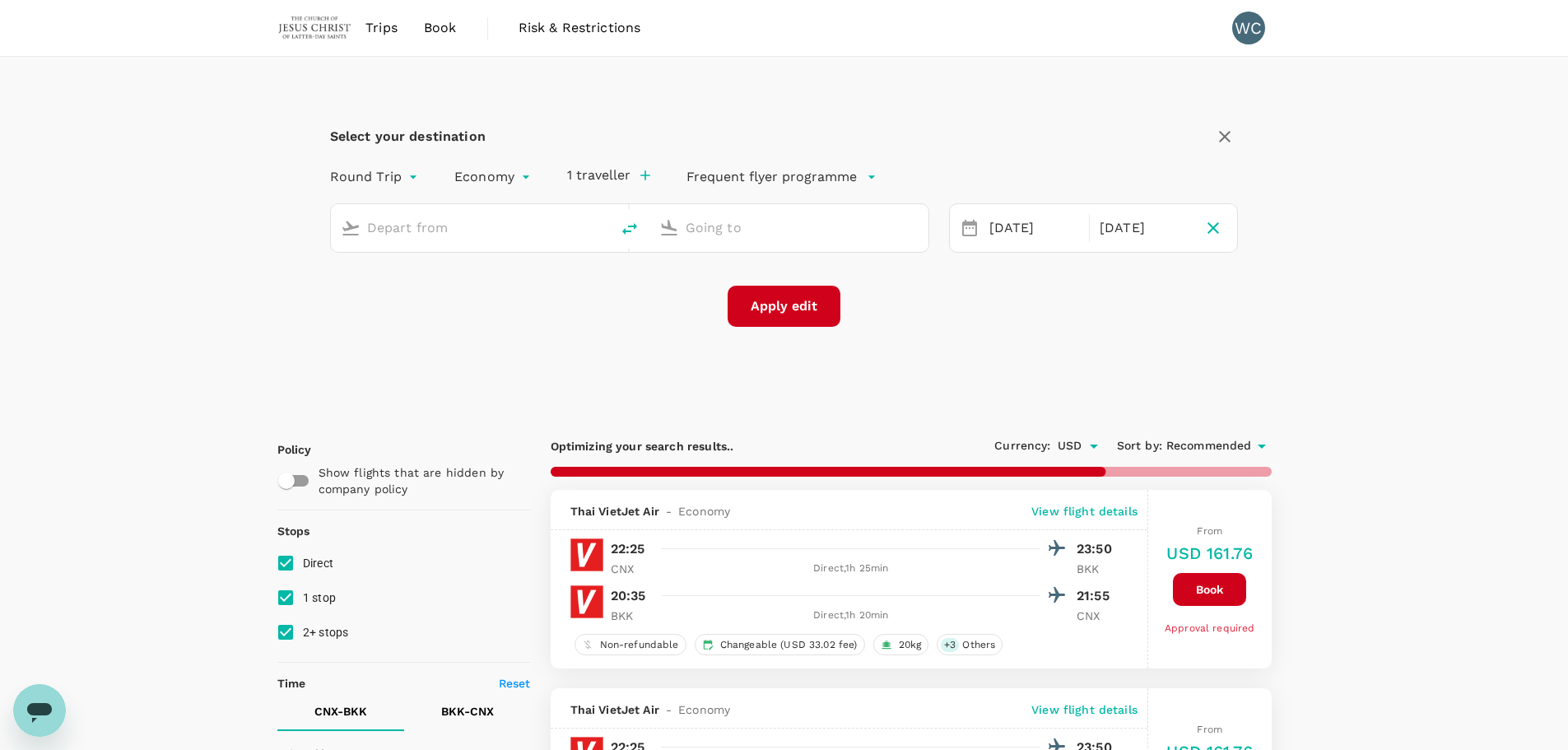
type input "Chiang Mai Intl (CNX)"
type input "Suvarnabhumi Intl (BKK)"
click at [1010, 222] on div "[DATE]" at bounding box center [1034, 228] width 103 height 32
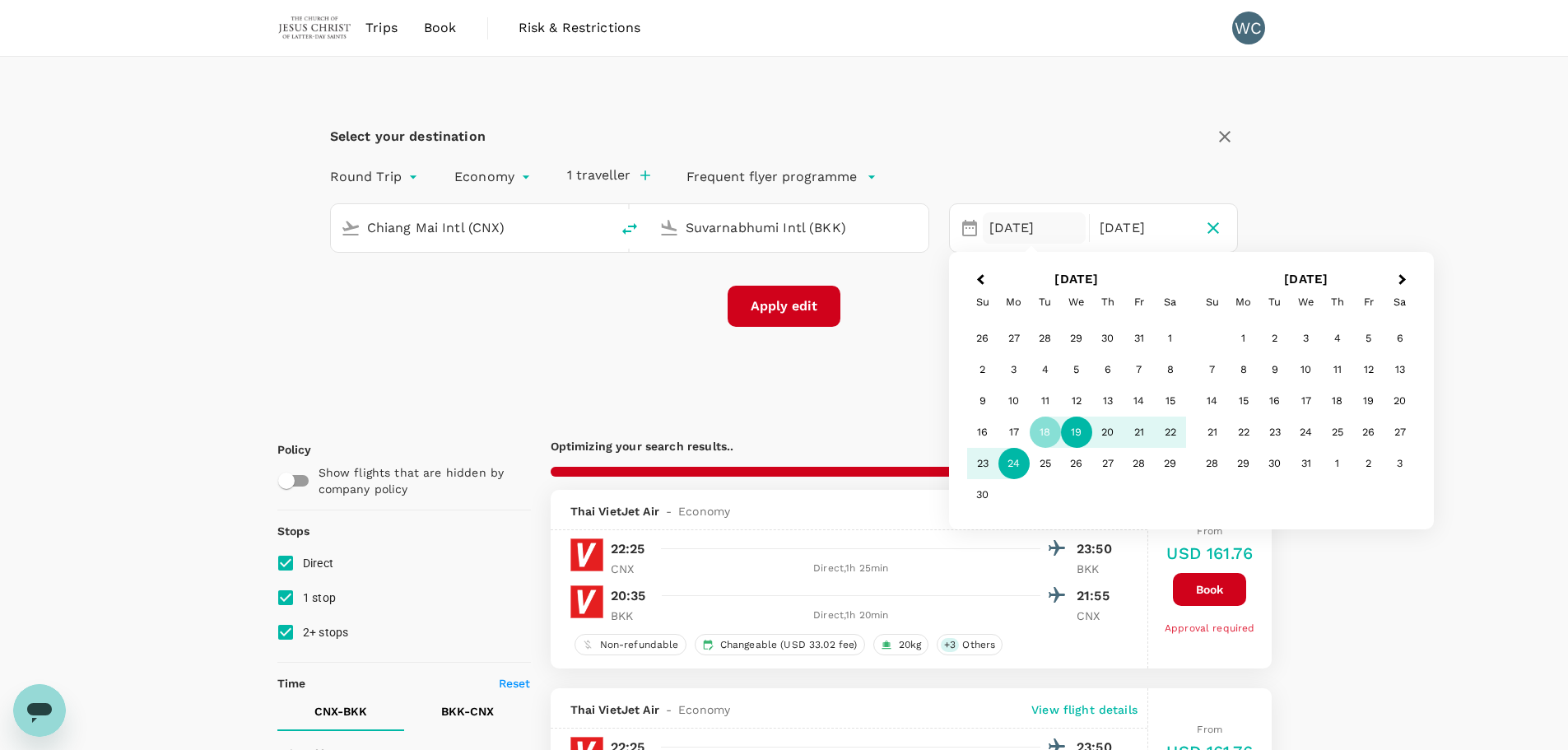
click at [1073, 441] on div "19" at bounding box center [1076, 432] width 31 height 31
click at [986, 466] on div "23" at bounding box center [982, 463] width 31 height 31
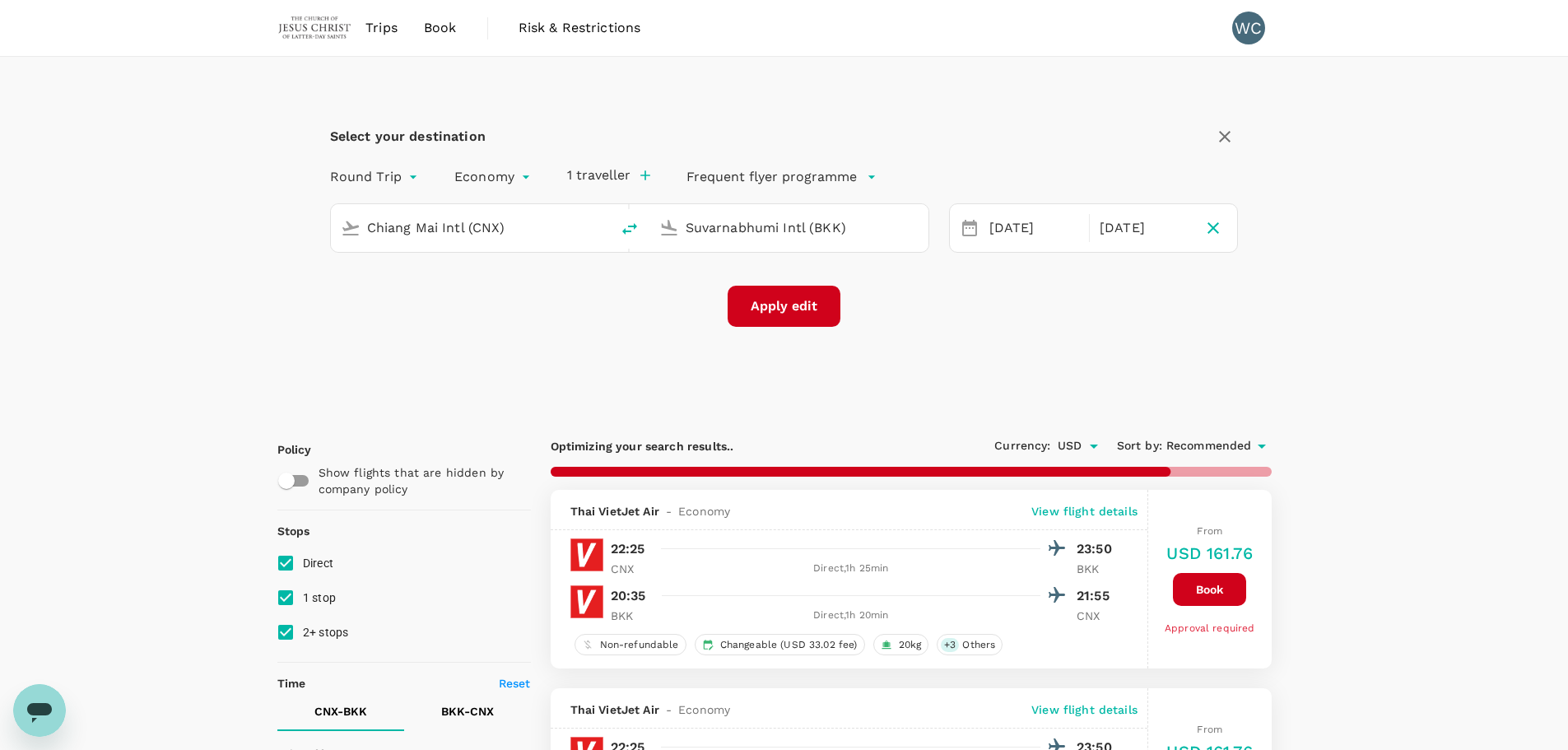
click at [789, 314] on button "Apply edit" at bounding box center [784, 306] width 112 height 41
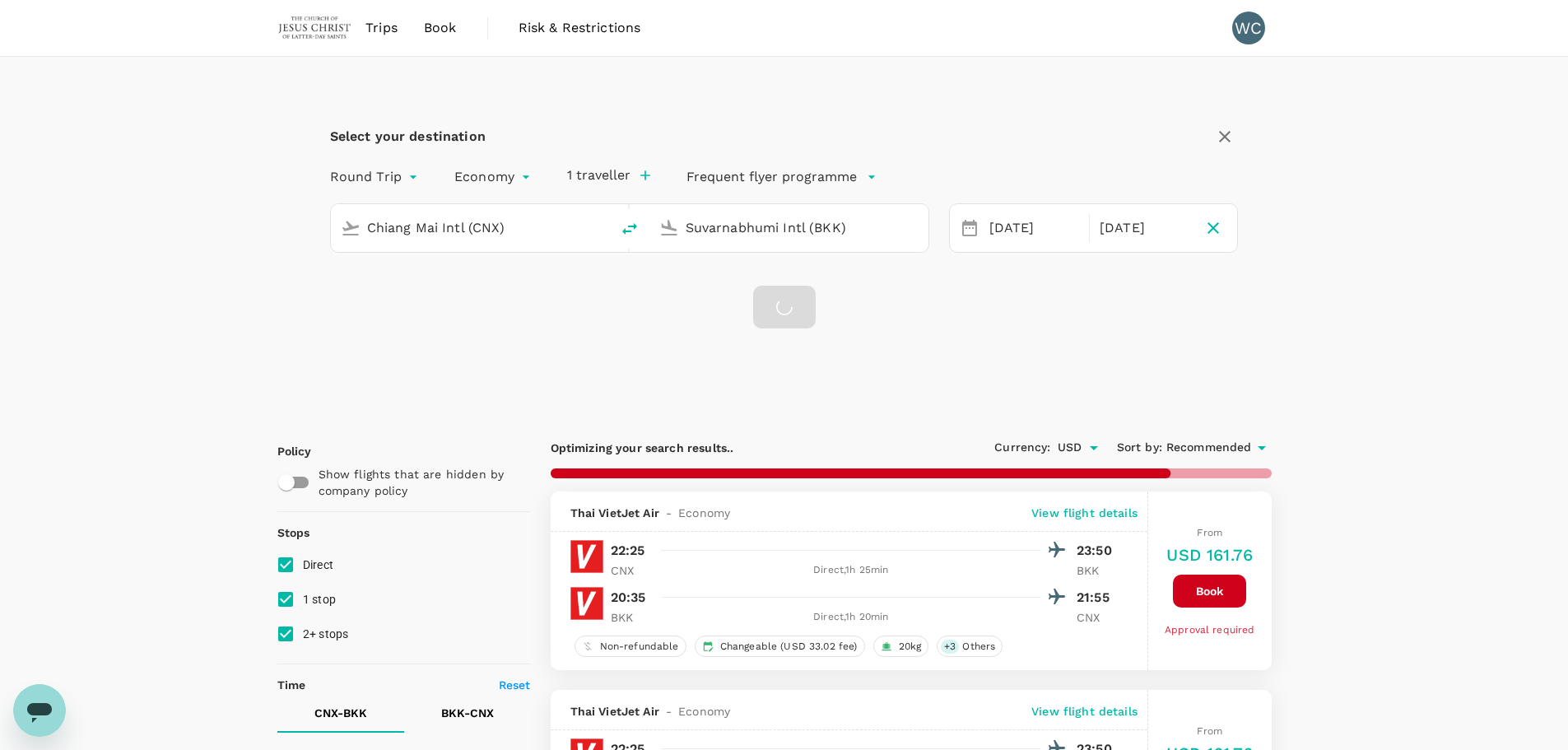
checkbox input "false"
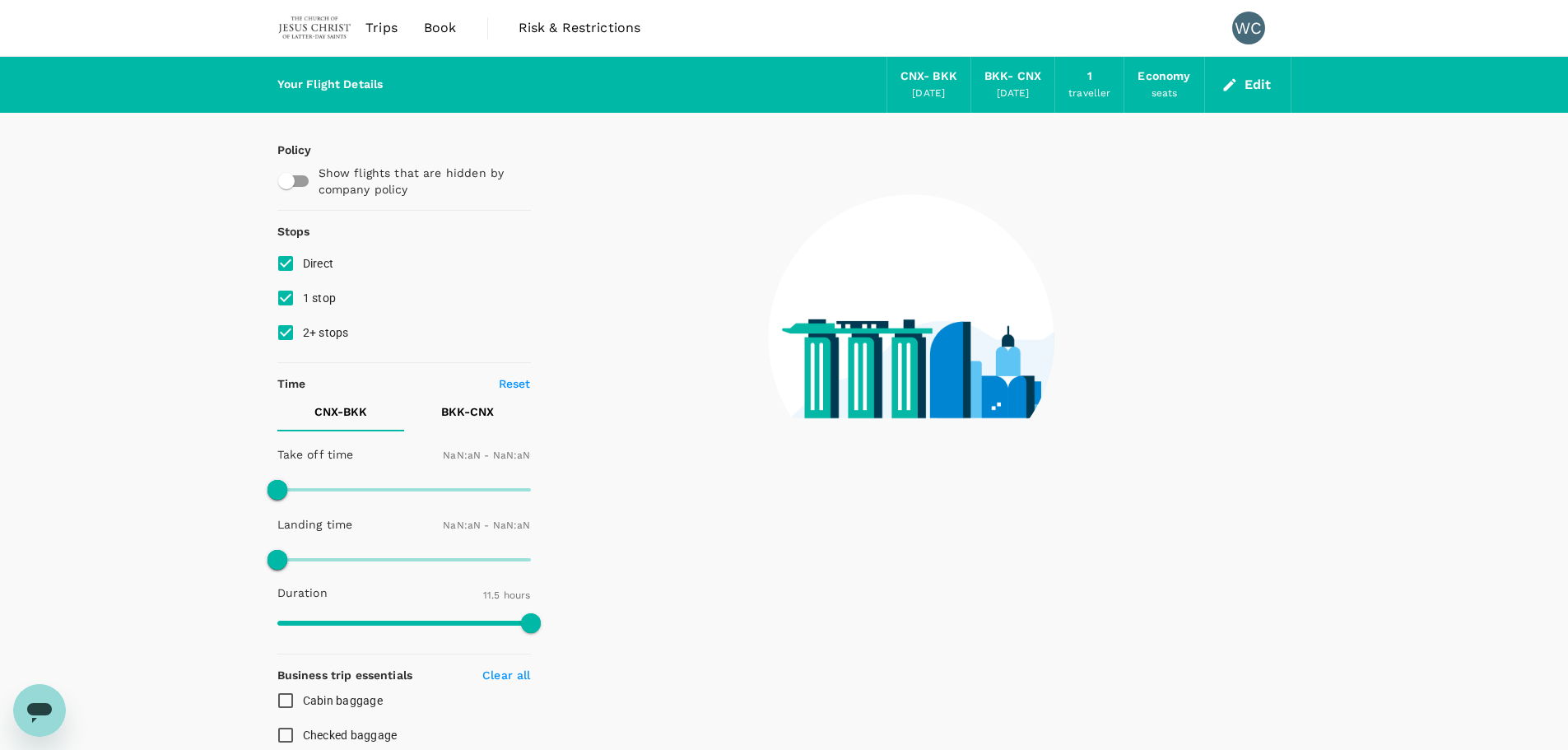
type input "1440"
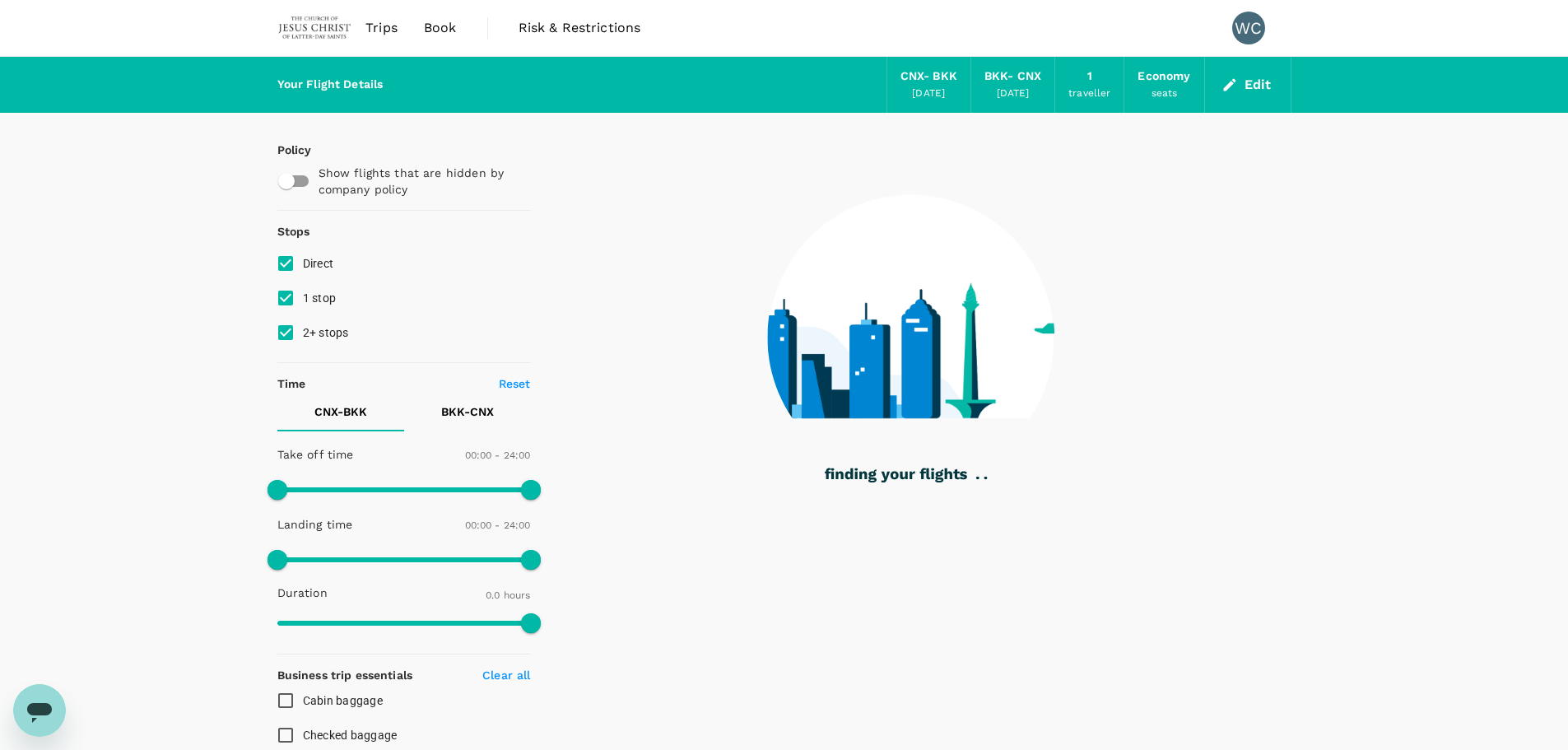
checkbox input "true"
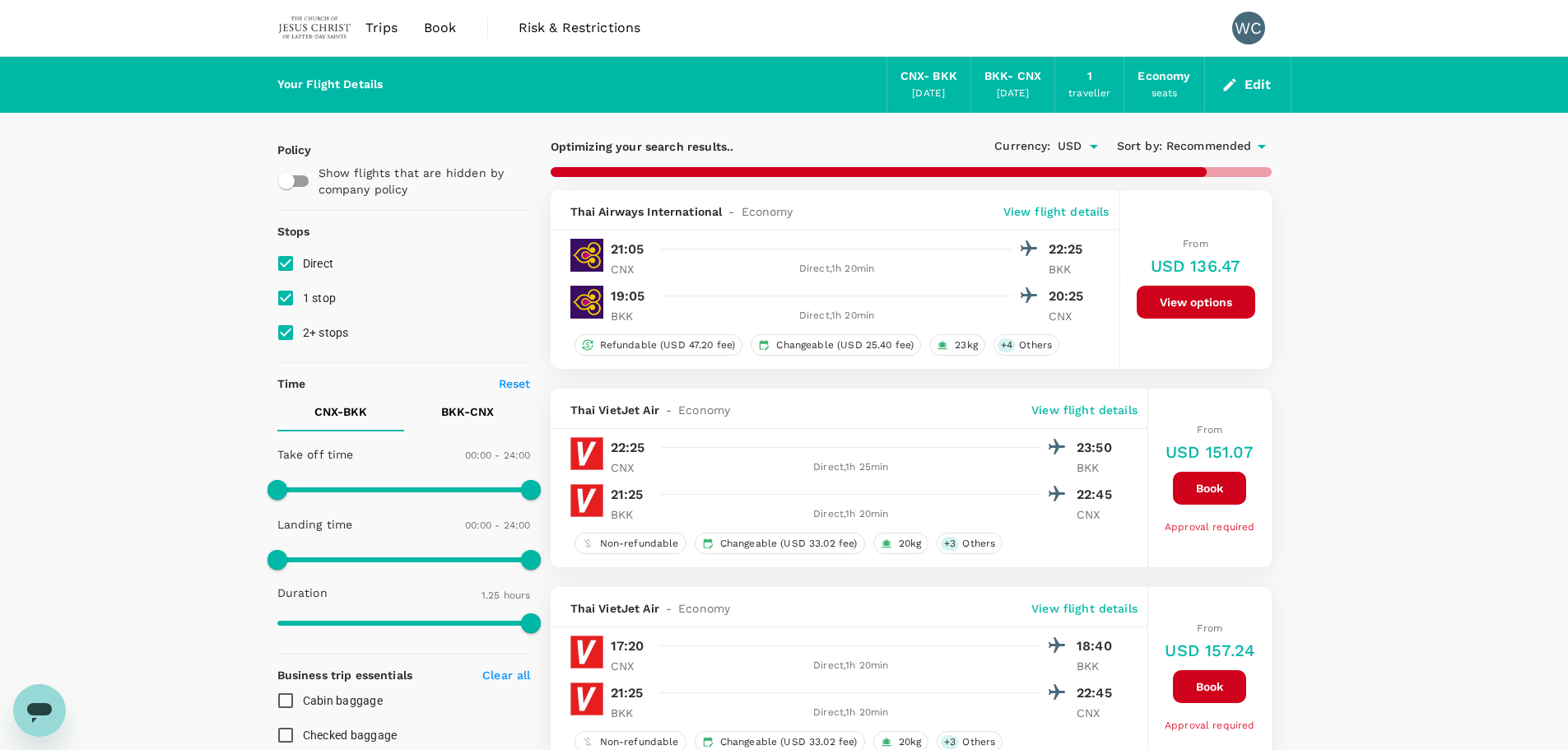
click at [1259, 88] on button "Edit" at bounding box center [1248, 85] width 59 height 26
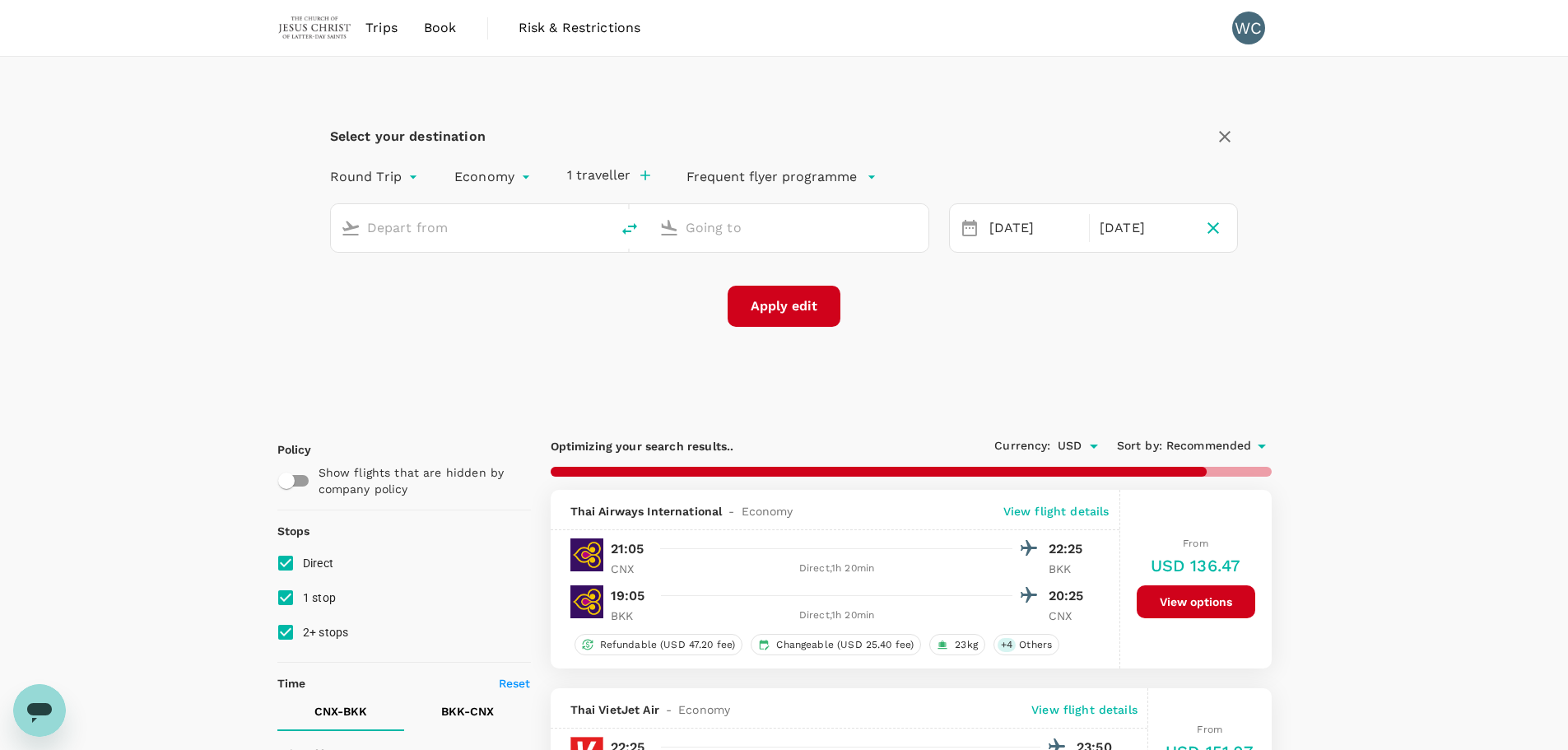
type input "Chiang Mai Intl (CNX)"
type input "Suvarnabhumi Intl (BKK)"
click at [482, 226] on input "Chiang Mai Intl (CNX)" at bounding box center [471, 227] width 208 height 25
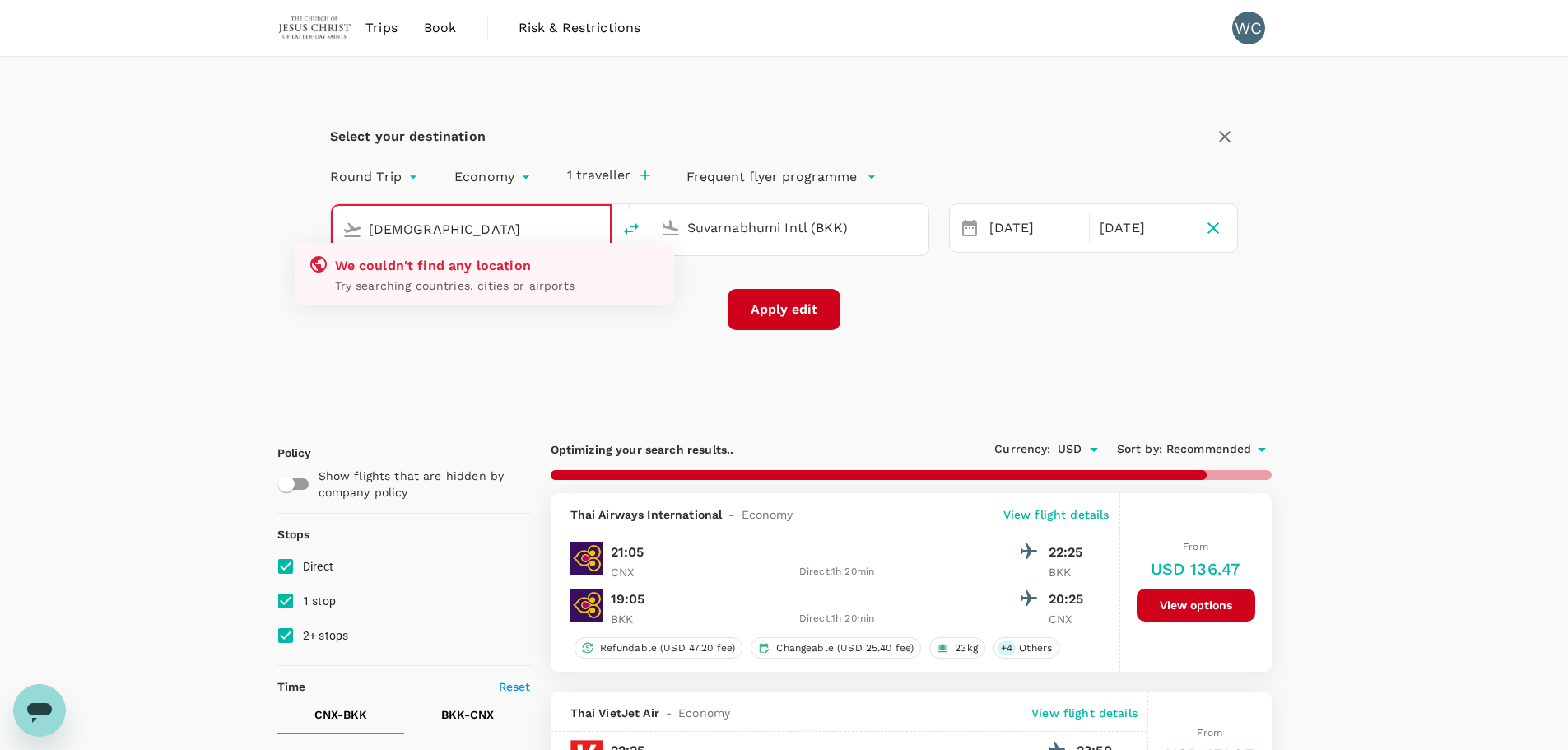
type input "[GEOGRAPHIC_DATA]"
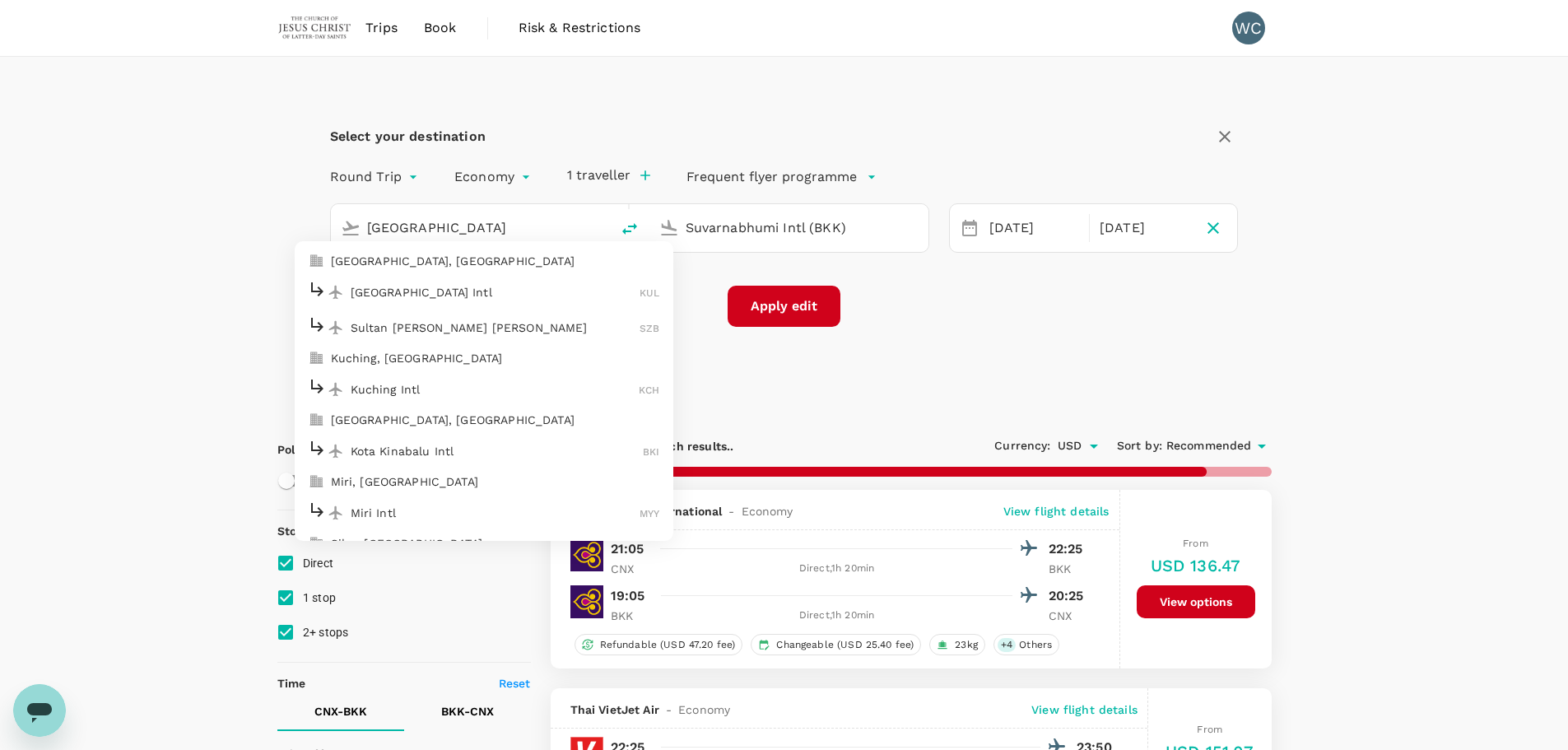
type input "1500"
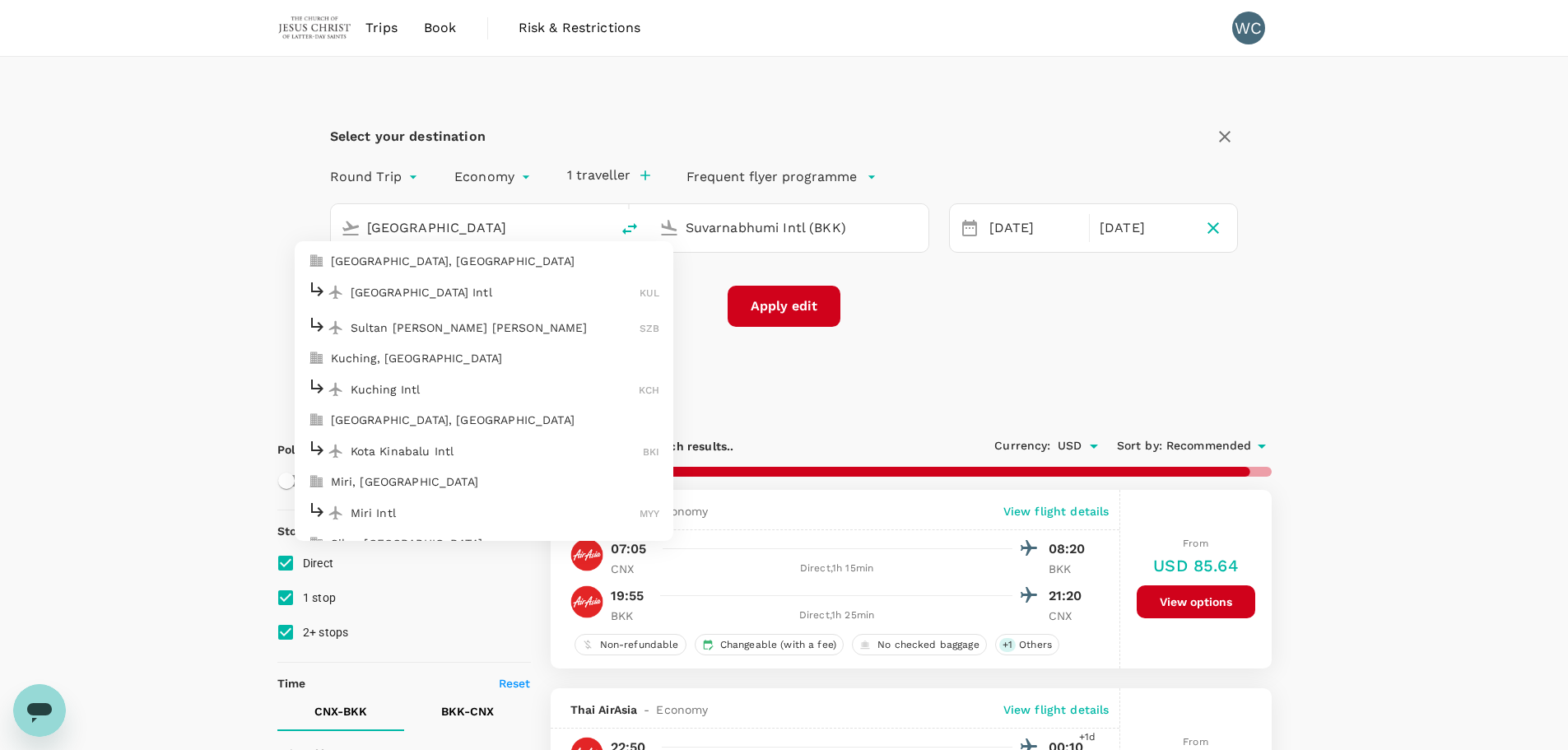
click at [482, 306] on li "[GEOGRAPHIC_DATA] Intl KUL" at bounding box center [484, 292] width 379 height 36
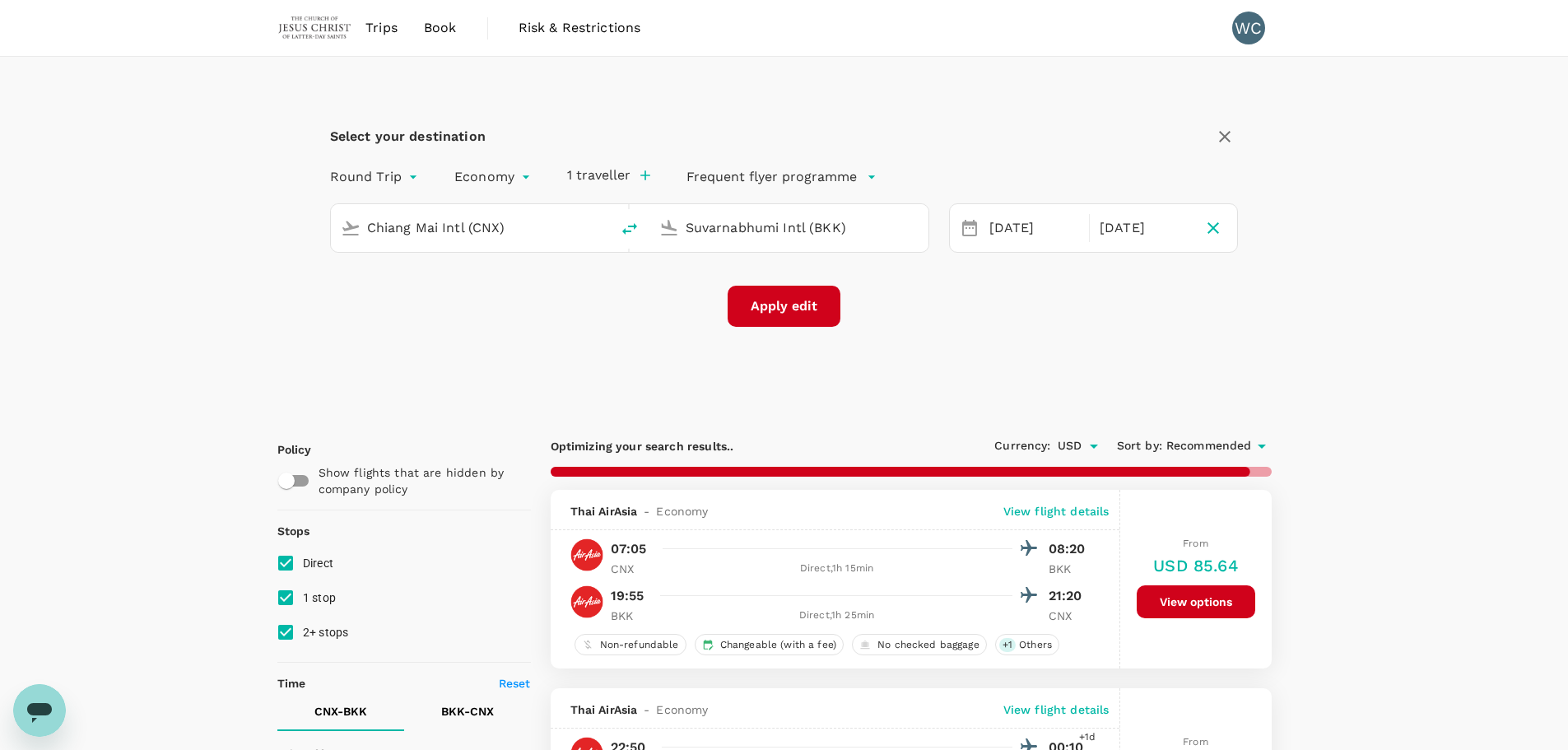
type input "Kuala Lumpur Intl ([GEOGRAPHIC_DATA])"
click at [753, 300] on button "Apply edit" at bounding box center [784, 306] width 112 height 41
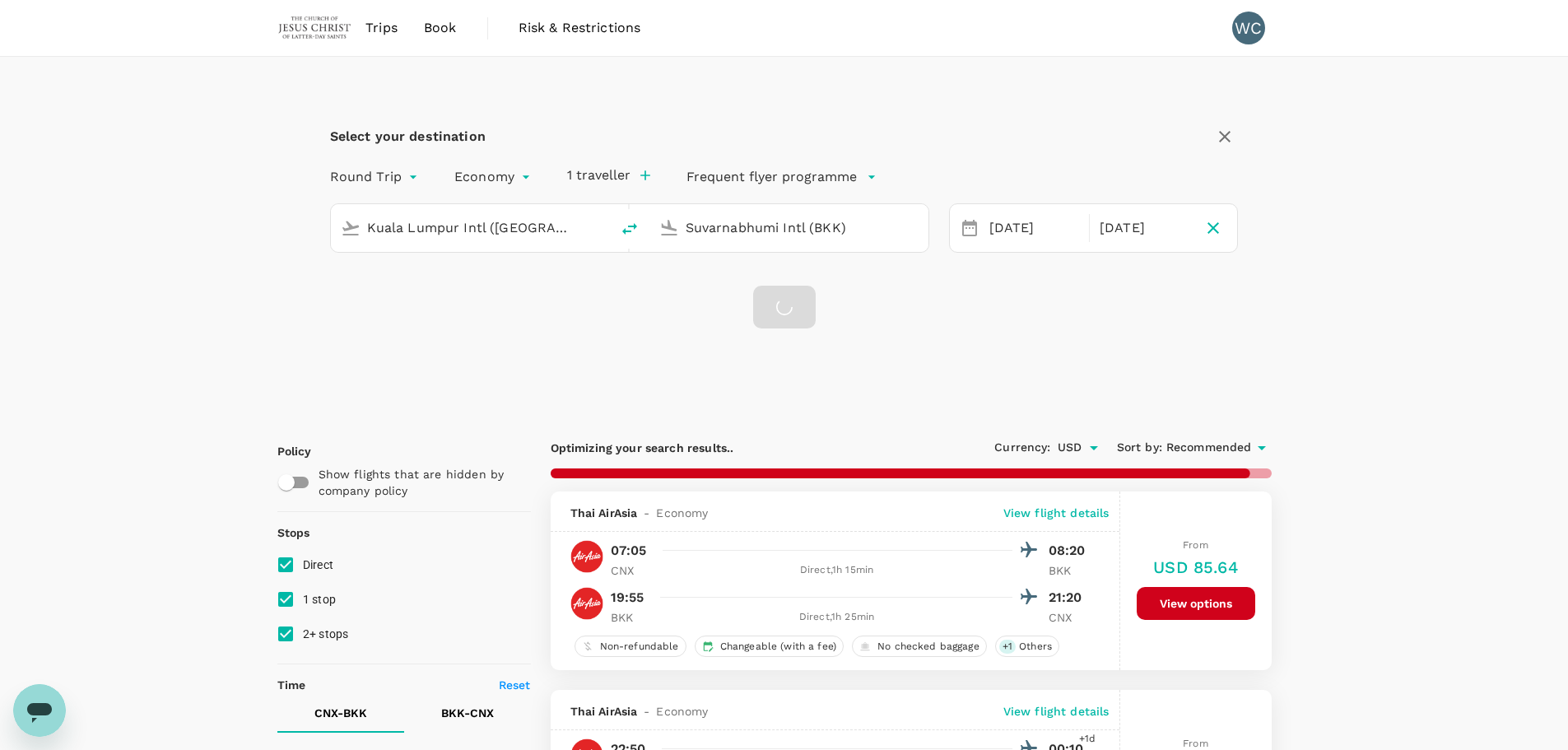
checkbox input "false"
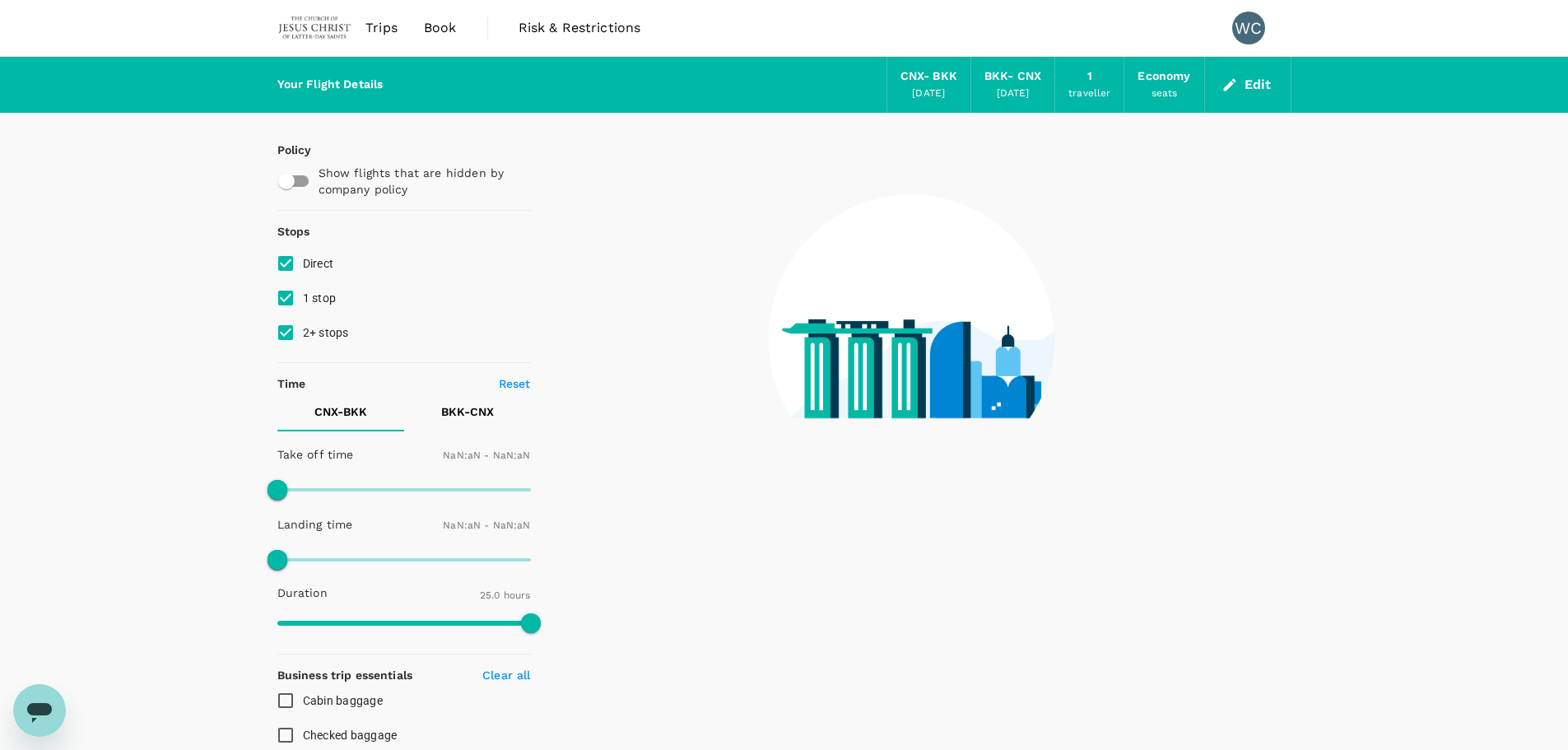
type input "1440"
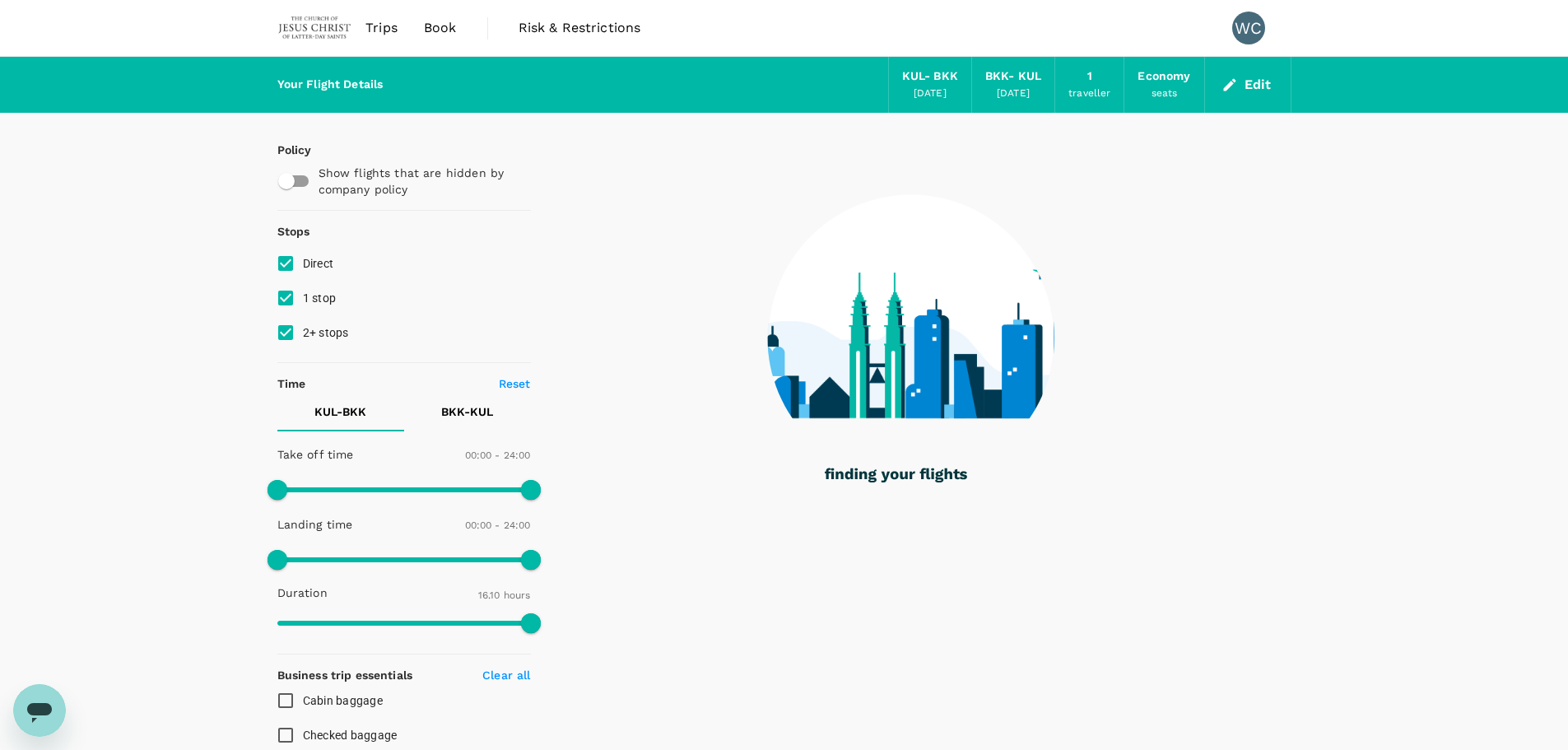
type input "970"
checkbox input "true"
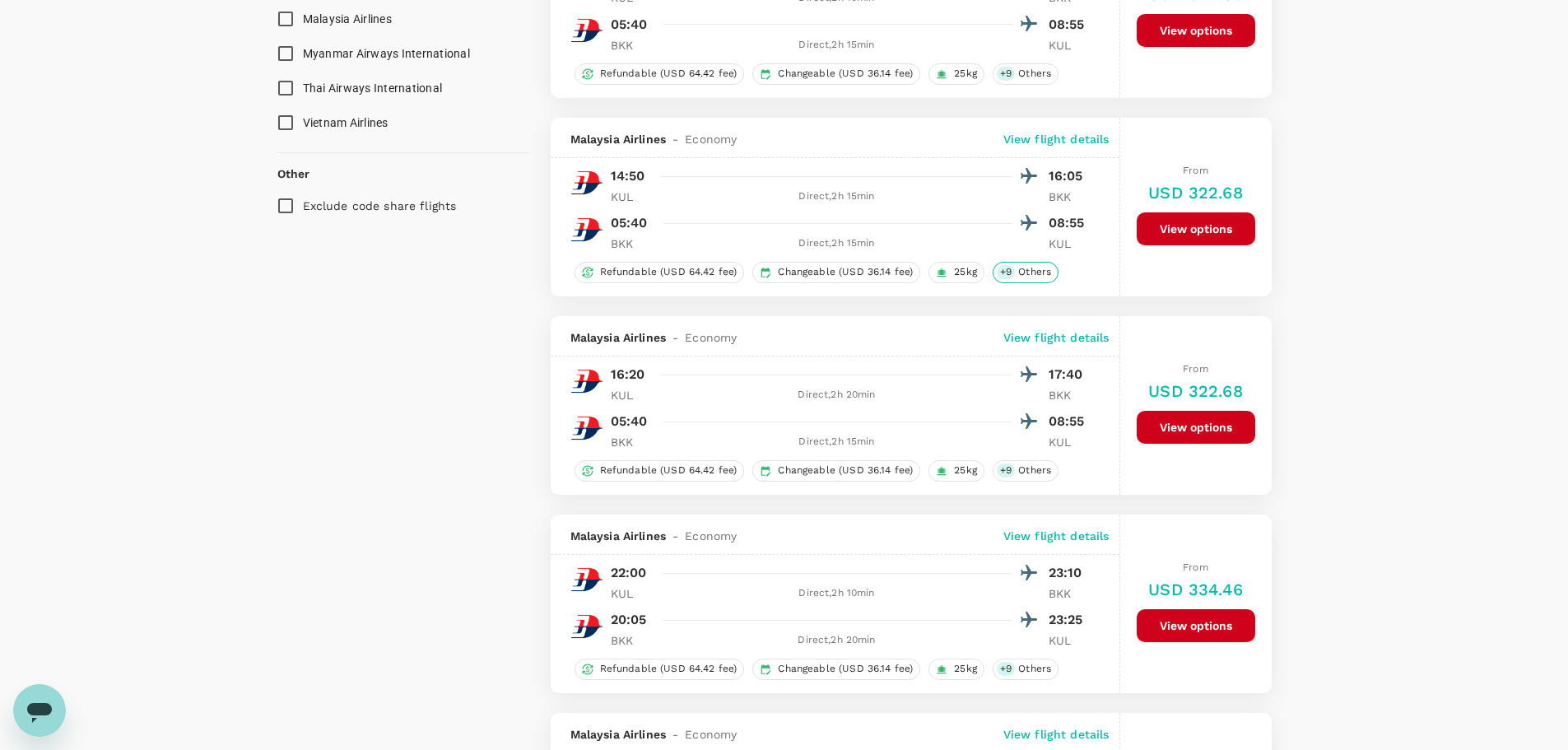
scroll to position [1317, 0]
